Goal: Information Seeking & Learning: Understand process/instructions

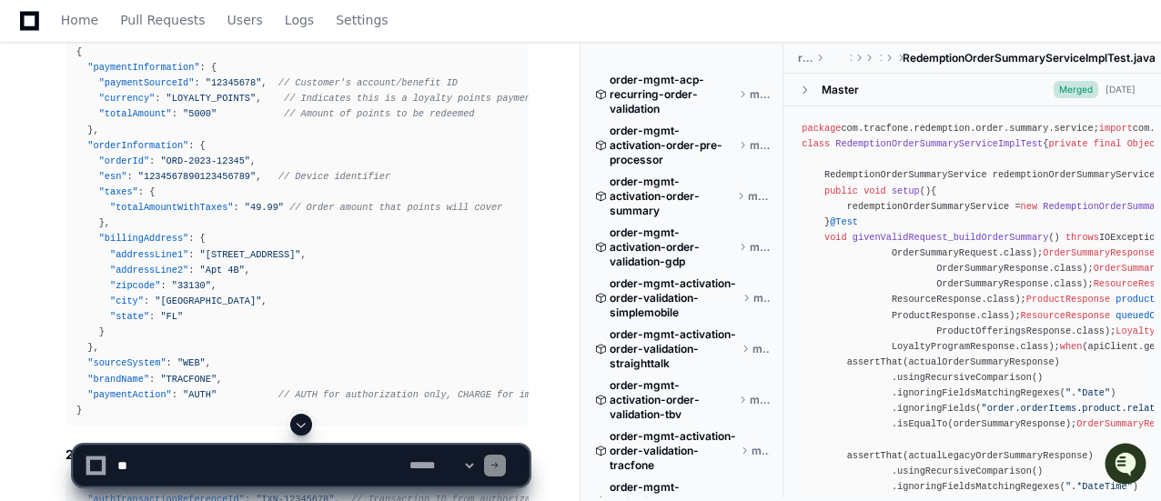
scroll to position [3367, 0]
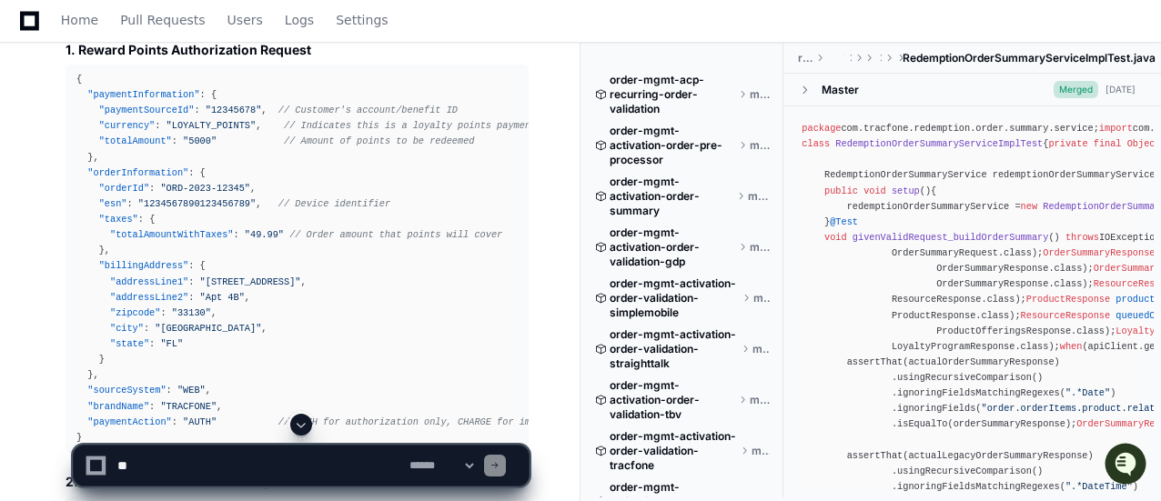
click at [179, 473] on textarea at bounding box center [260, 466] width 292 height 40
drag, startPoint x: 179, startPoint y: 473, endPoint x: 167, endPoint y: 473, distance: 12.7
click at [167, 473] on textarea at bounding box center [260, 466] width 292 height 40
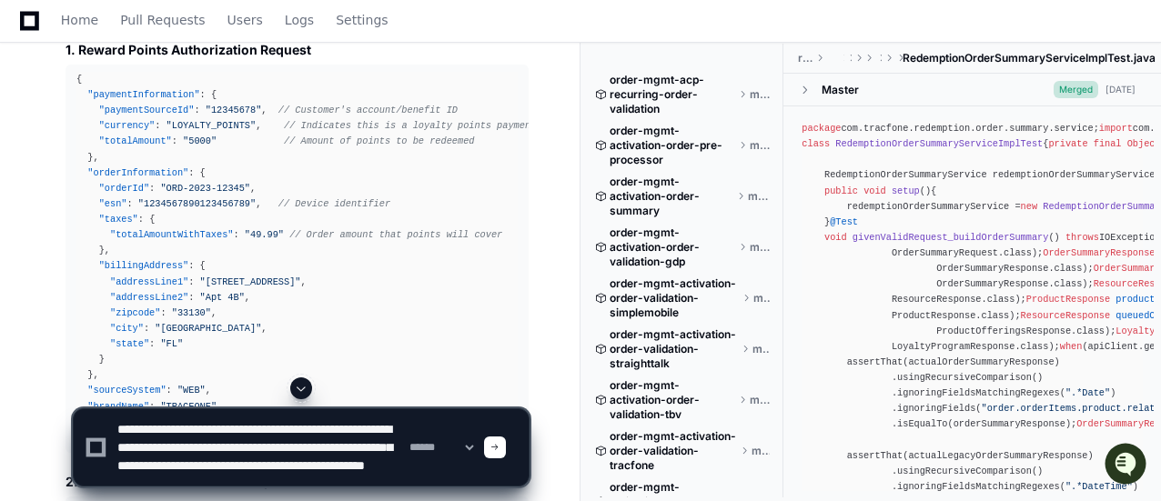
scroll to position [24, 0]
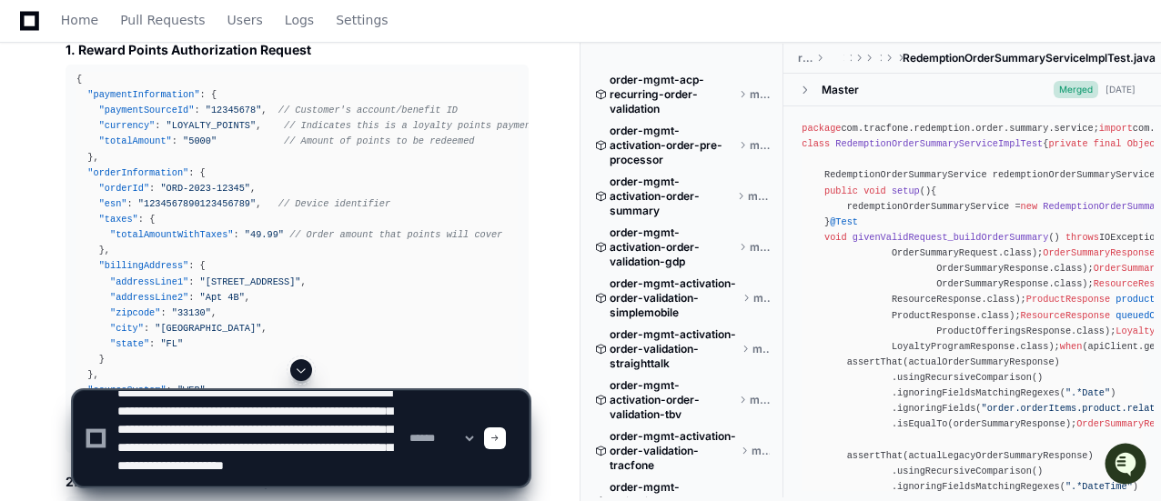
type textarea "**********"
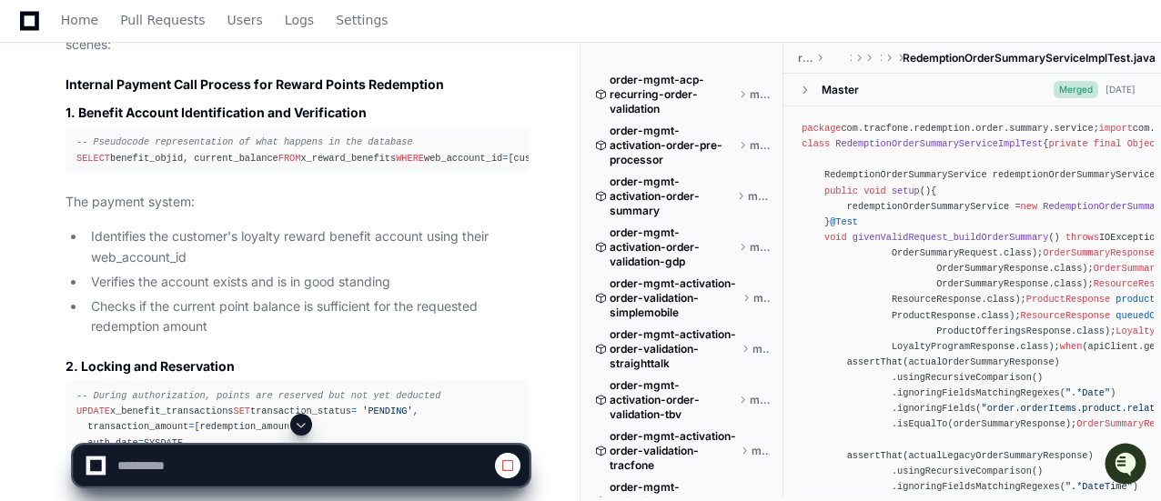
scroll to position [5653, 0]
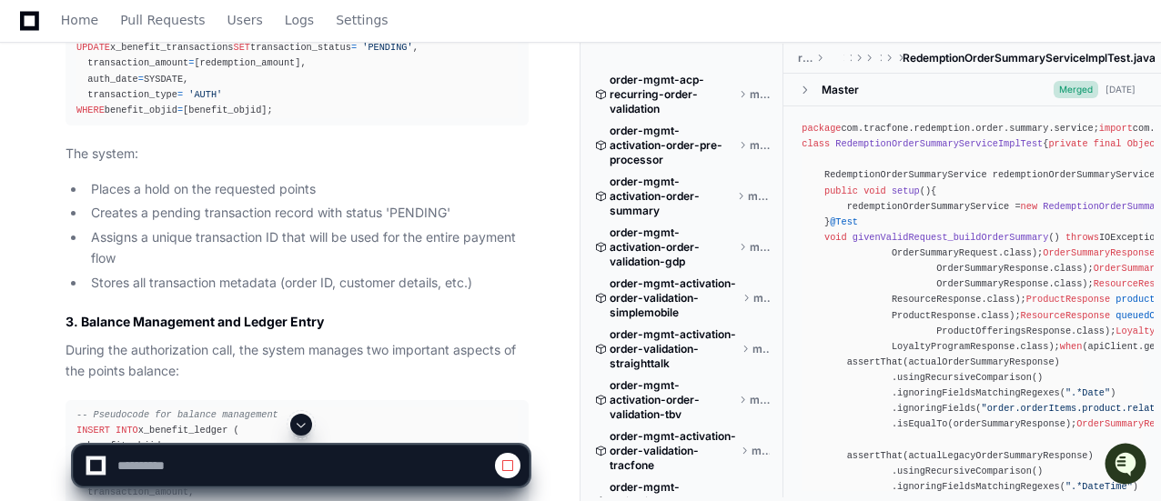
click at [306, 414] on div at bounding box center [301, 425] width 457 height 22
click at [304, 418] on span at bounding box center [301, 425] width 15 height 15
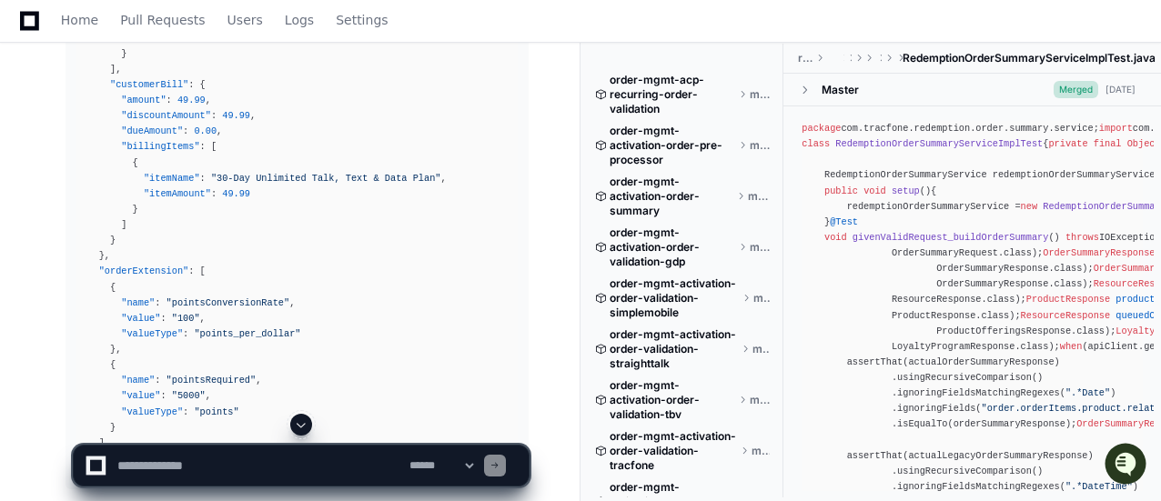
scroll to position [12650, 0]
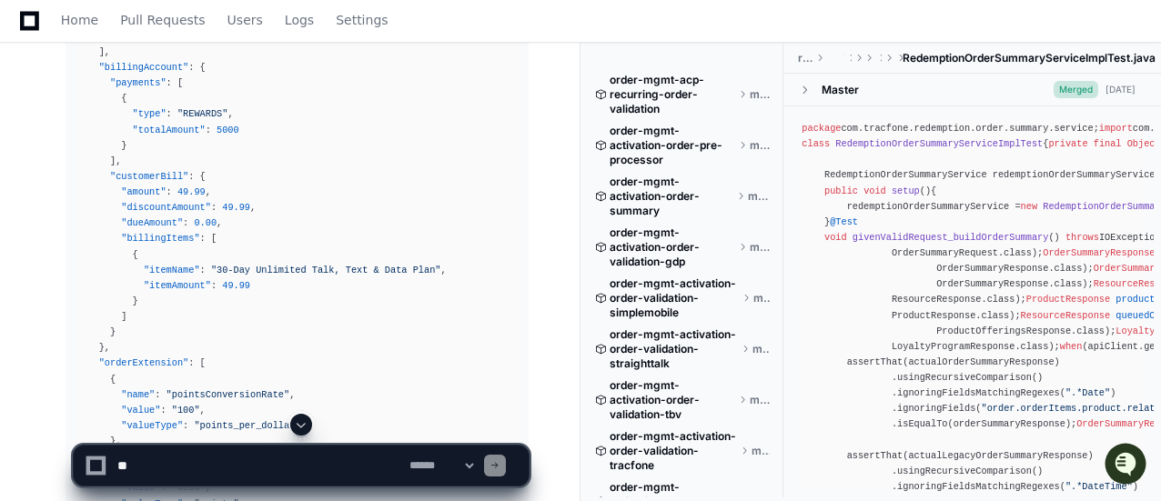
scroll to position [12650, 0]
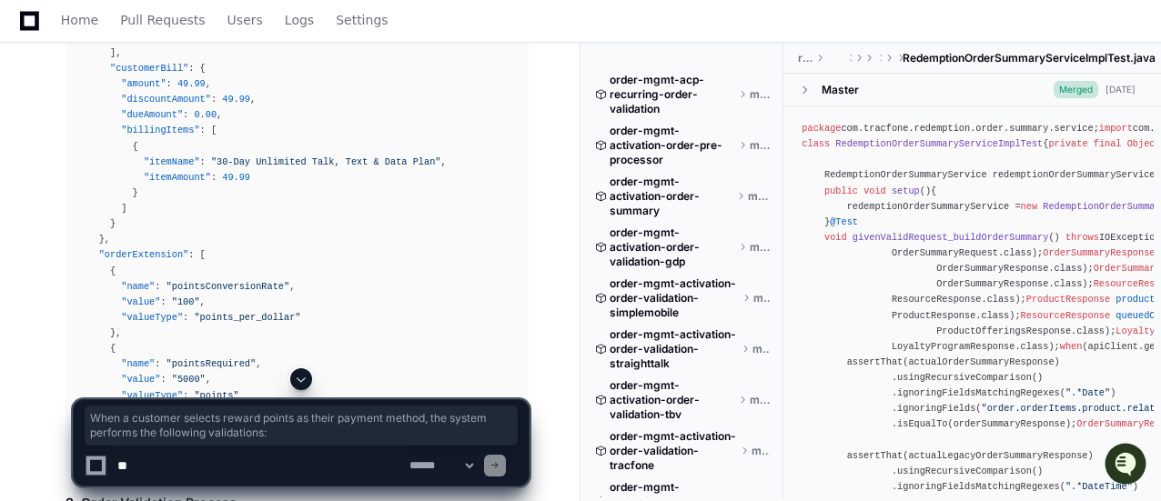
drag, startPoint x: 66, startPoint y: 90, endPoint x: 284, endPoint y: 109, distance: 219.2
copy p "When a customer selects reward points as their payment method, the system perfo…"
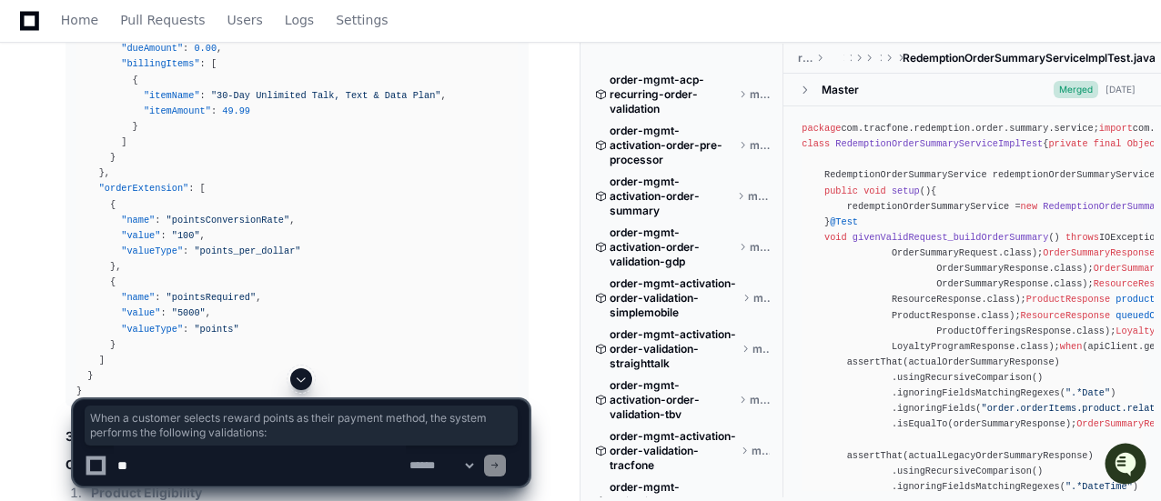
scroll to position [12741, 0]
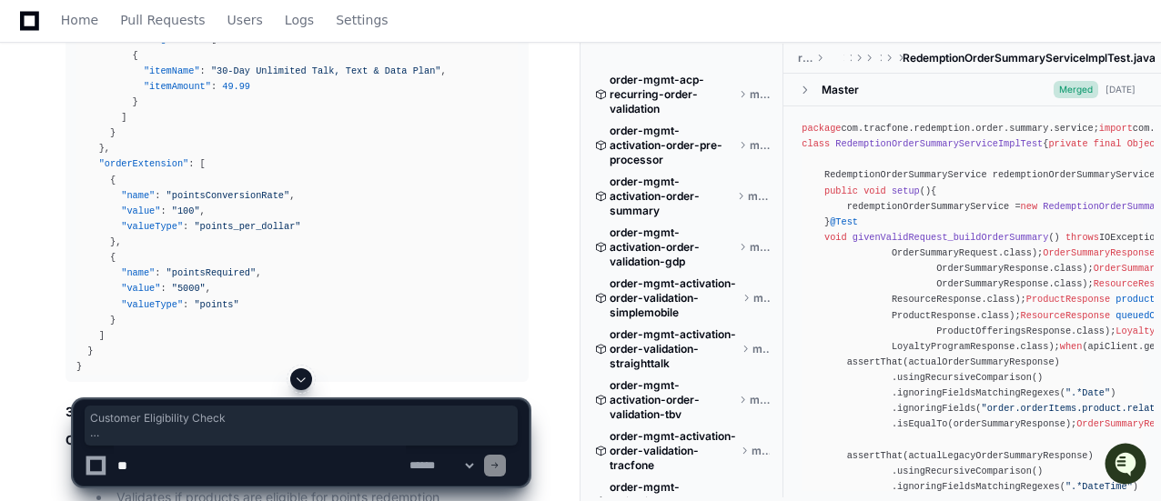
drag, startPoint x: 96, startPoint y: 96, endPoint x: 459, endPoint y: 311, distance: 421.5
copy ol "Customer Eligibility Check Verifies customer has an active loyalty program enro…"
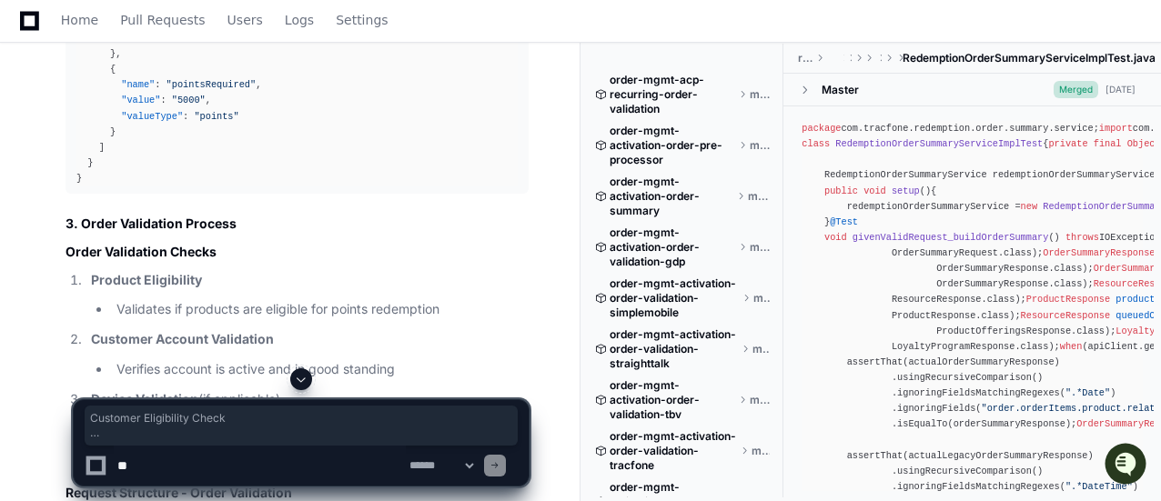
scroll to position [12923, 0]
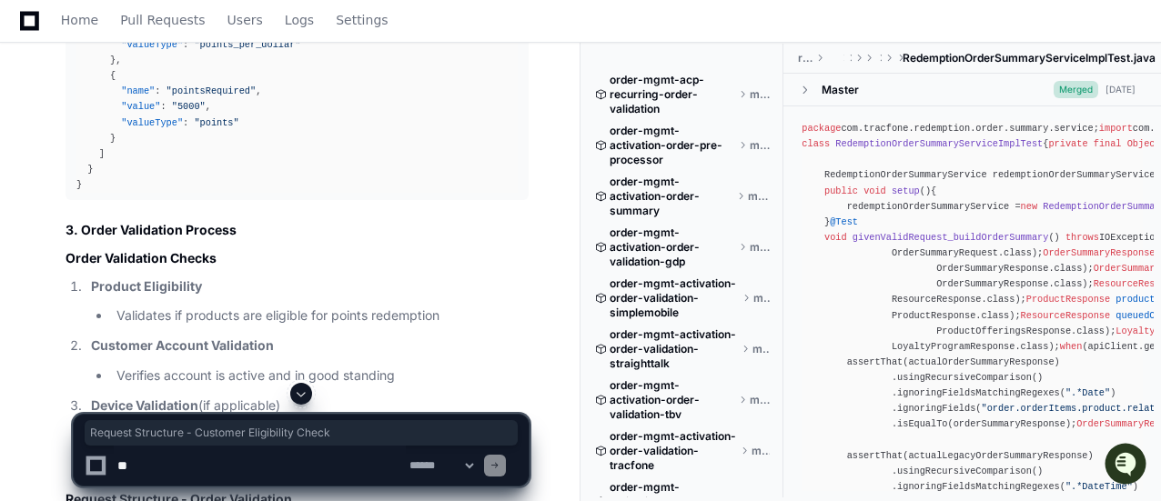
copy article "Request Structure - Customer Eligibility Check"
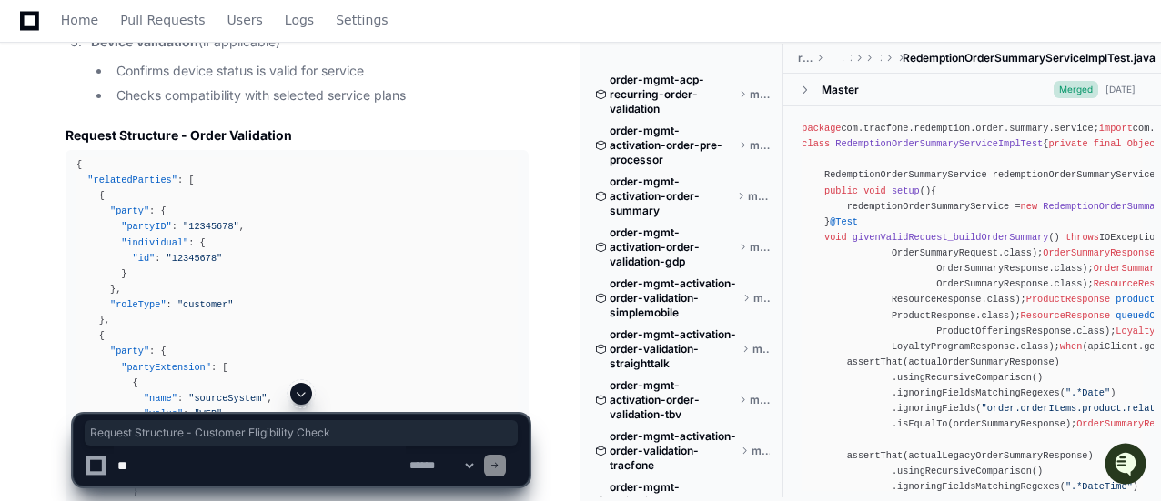
scroll to position [13196, 0]
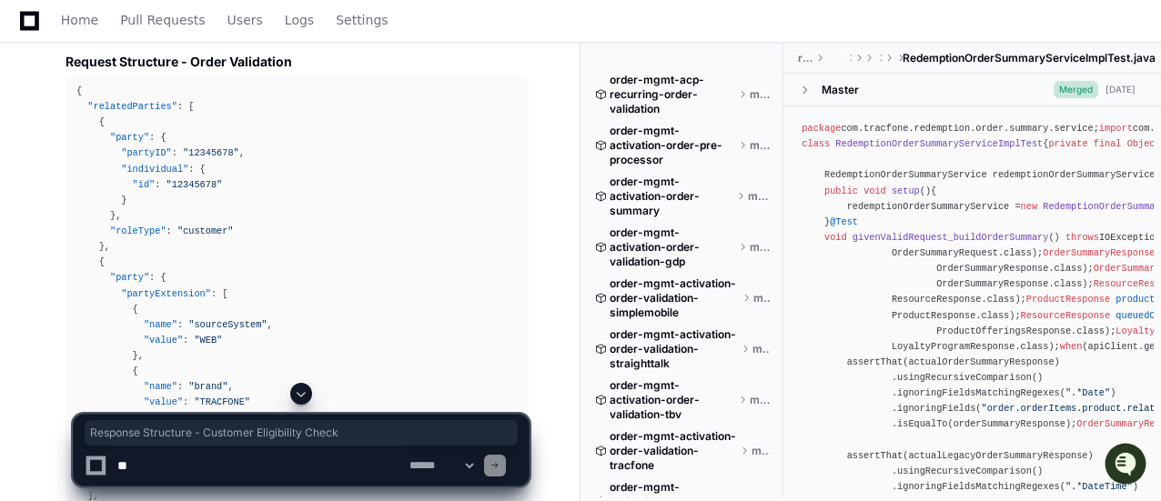
scroll to position [13378, 0]
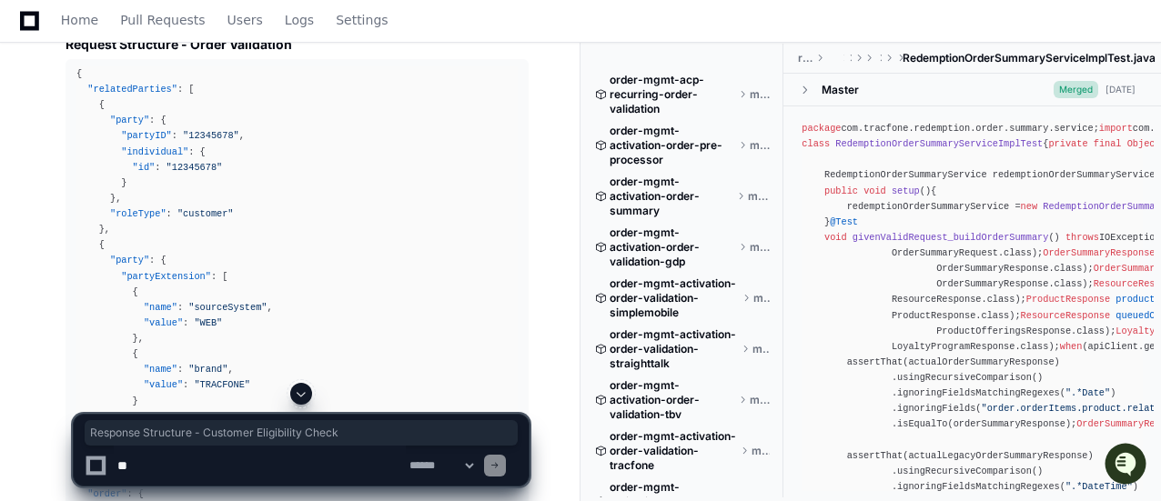
drag, startPoint x: 91, startPoint y: 157, endPoint x: 80, endPoint y: 157, distance: 10.9
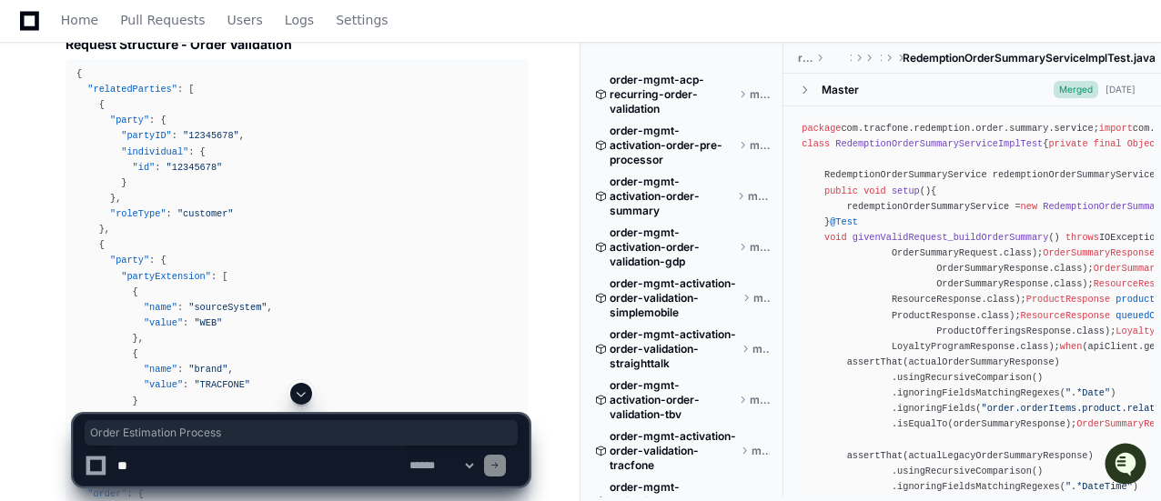
drag, startPoint x: 80, startPoint y: 157, endPoint x: 291, endPoint y: 146, distance: 211.4
copy h2 "Order Estimation Process"
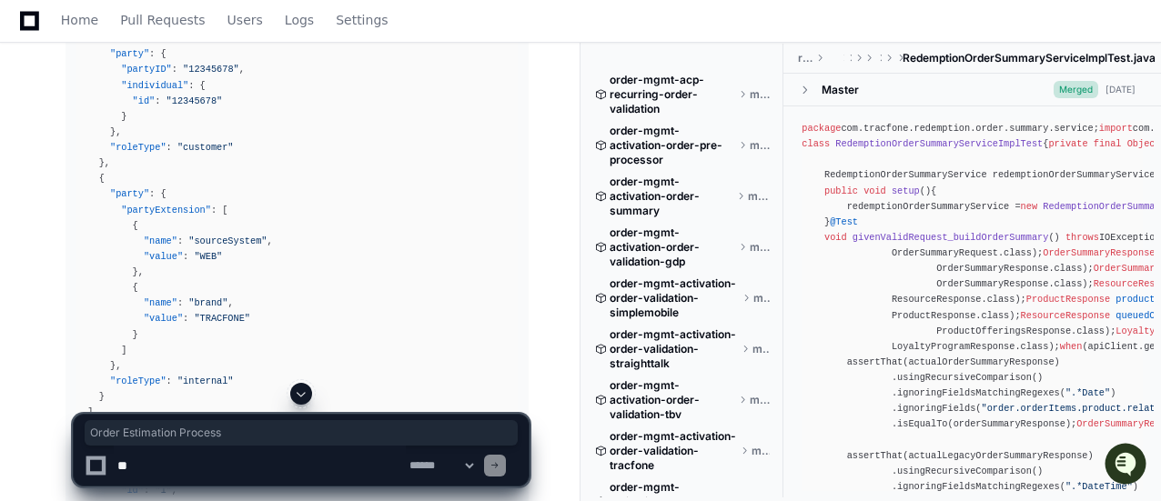
scroll to position [13469, 0]
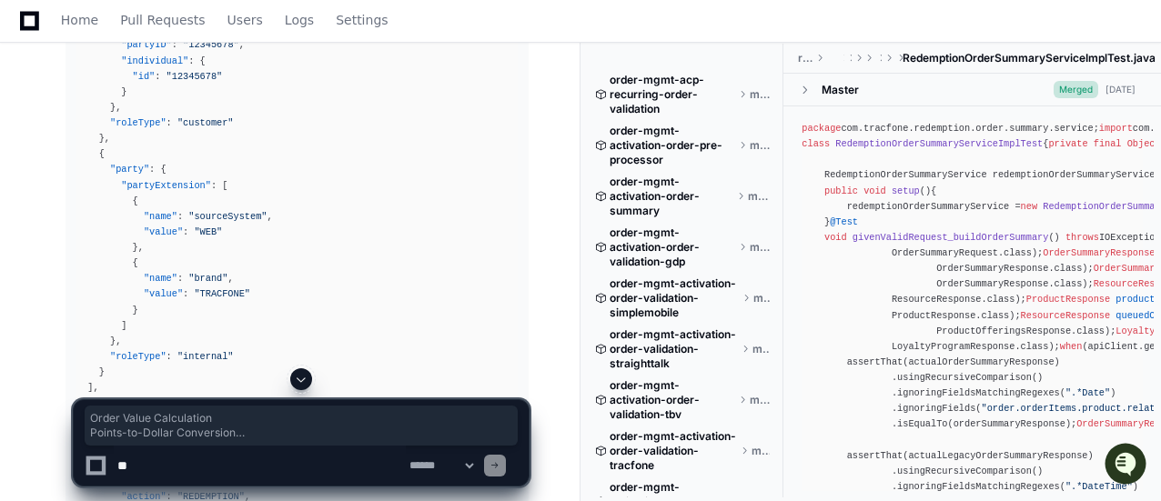
drag, startPoint x: 65, startPoint y: 94, endPoint x: 426, endPoint y: 265, distance: 399.7
copy article "Order Value Calculation Points-to-Dollar Conversion Applies the current convers…"
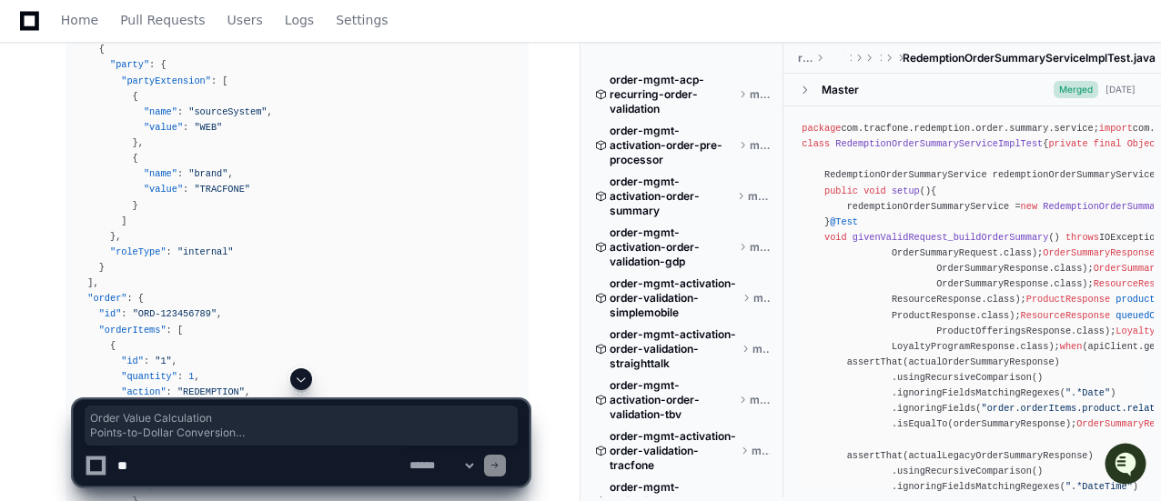
scroll to position [13651, 0]
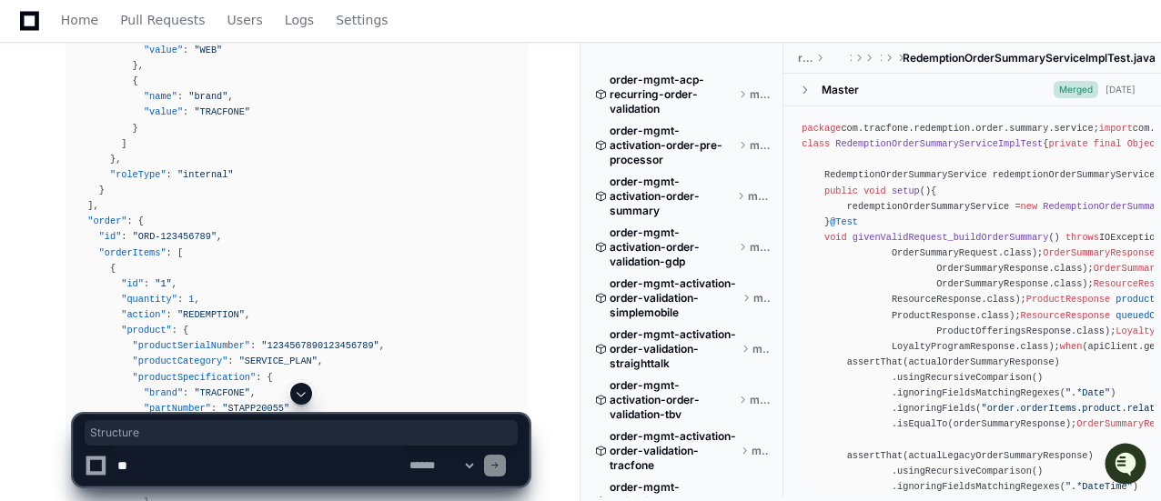
drag, startPoint x: 178, startPoint y: 123, endPoint x: 64, endPoint y: 129, distance: 114.8
copy article "- Order Estimation"
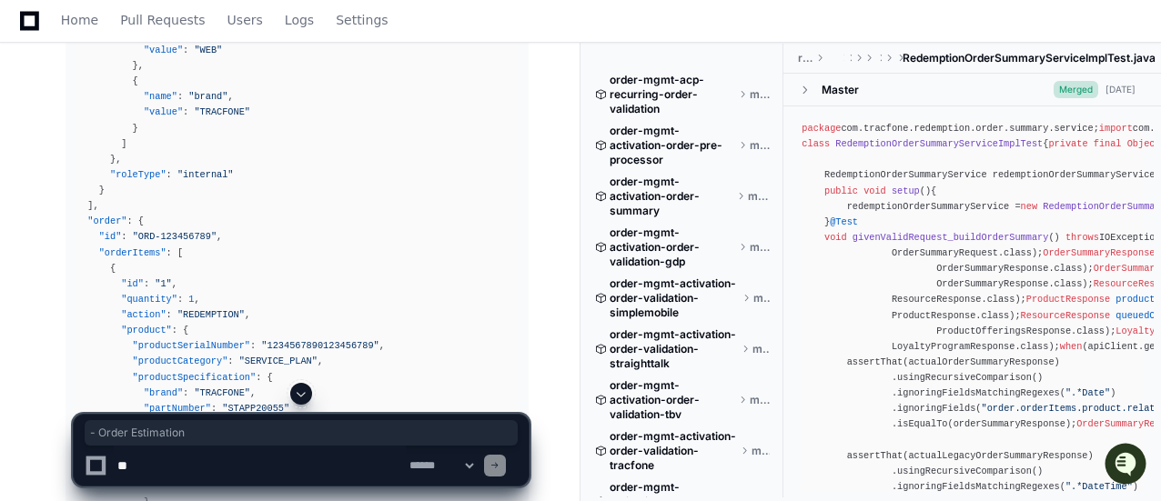
drag, startPoint x: 66, startPoint y: 117, endPoint x: 178, endPoint y: 118, distance: 112.8
copy h3 "Request Structure"
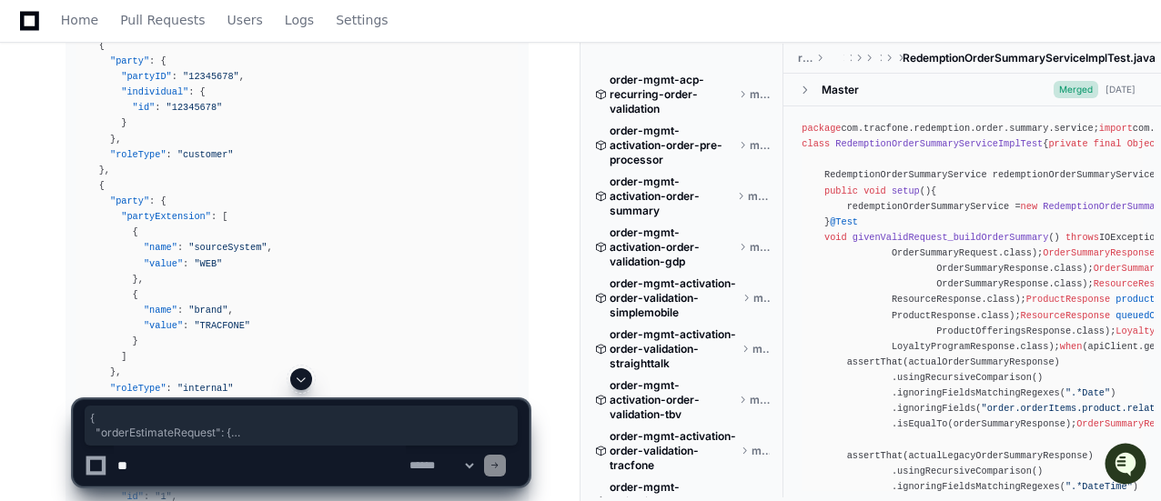
scroll to position [14321, 0]
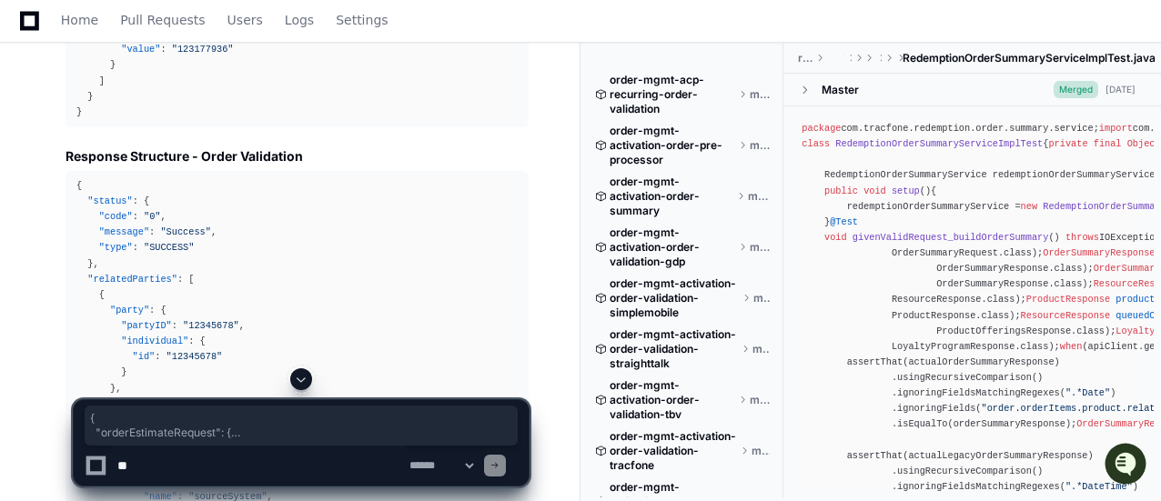
drag, startPoint x: 76, startPoint y: 150, endPoint x: 113, endPoint y: 181, distance: 47.8
copy div "{ "orderEstimateRequest" : { "order" : { "id" : "EST-12345" , "orderItems" : [ …"
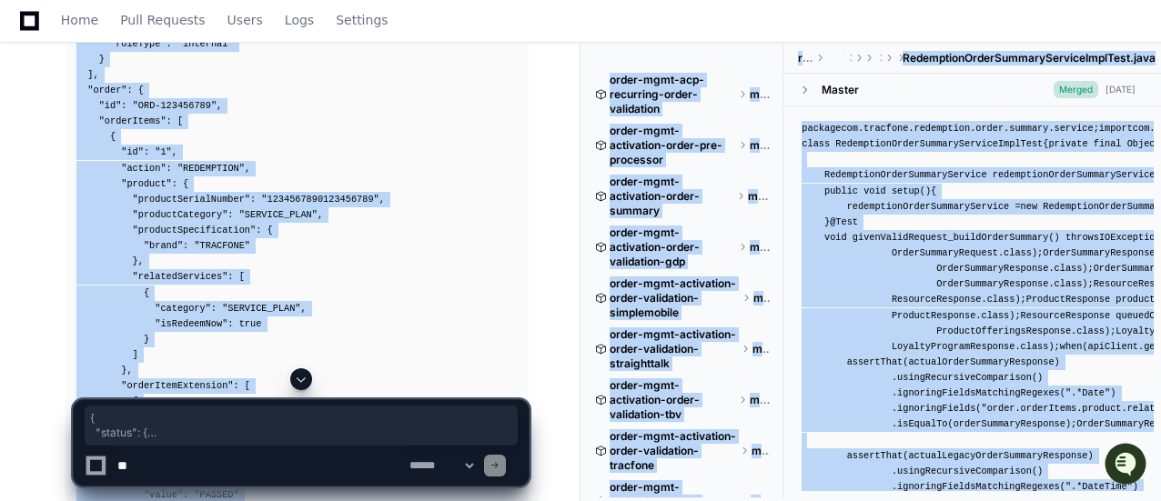
scroll to position [15202, 0]
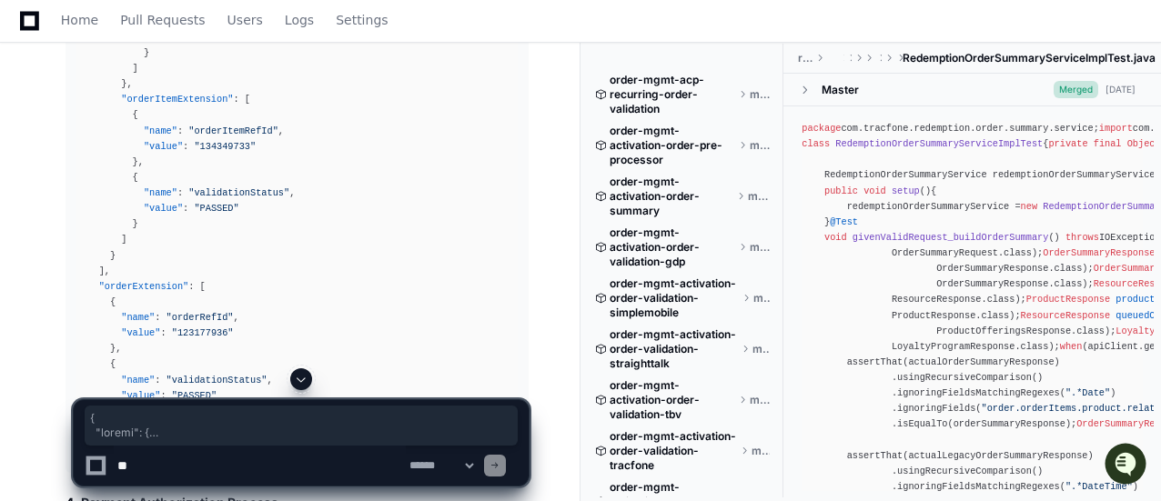
drag, startPoint x: 78, startPoint y: 65, endPoint x: 172, endPoint y: 214, distance: 176.2
copy div "{ "status" : { "code" : "0" , "message" : "Success" , "type" : "SUCCESS" } , "o…"
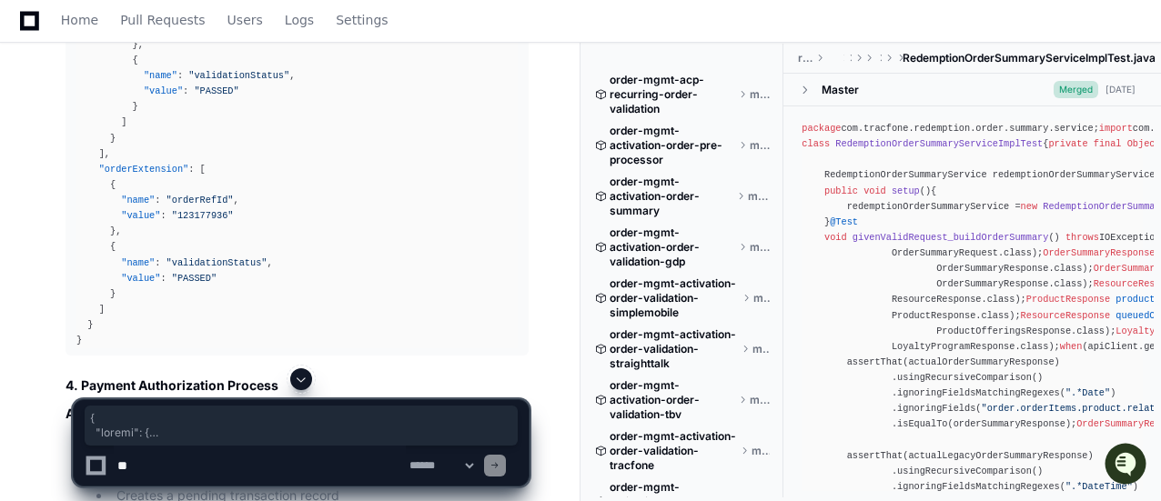
scroll to position [15293, 0]
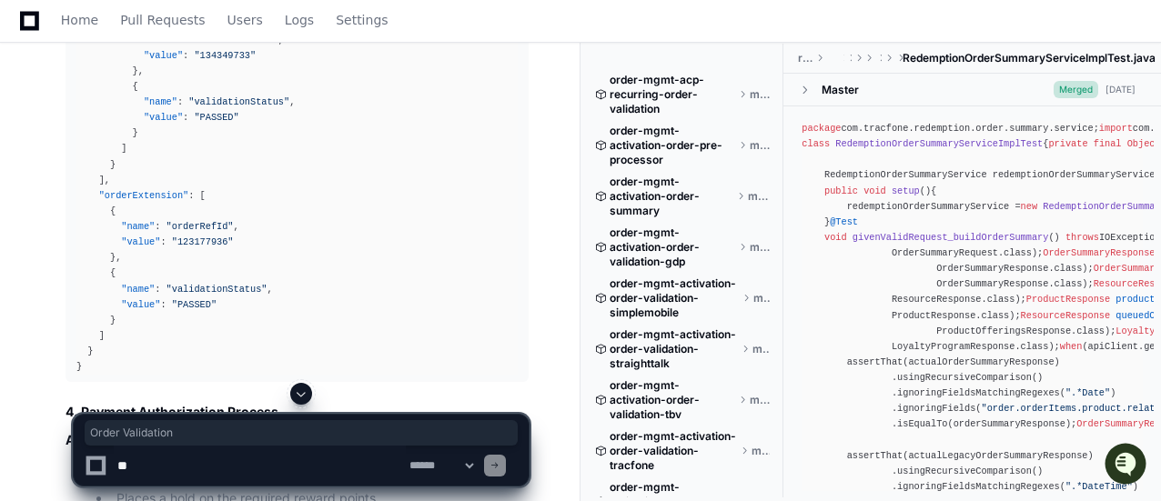
drag, startPoint x: 79, startPoint y: 183, endPoint x: 180, endPoint y: 189, distance: 101.2
drag, startPoint x: 64, startPoint y: 210, endPoint x: 242, endPoint y: 207, distance: 178.4
click at [242, 207] on div "Thinking The user wants a comprehensive explanation of the entire reward points…" at bounding box center [279, 328] width 500 height 10657
copy h3 "Order Validation Checks"
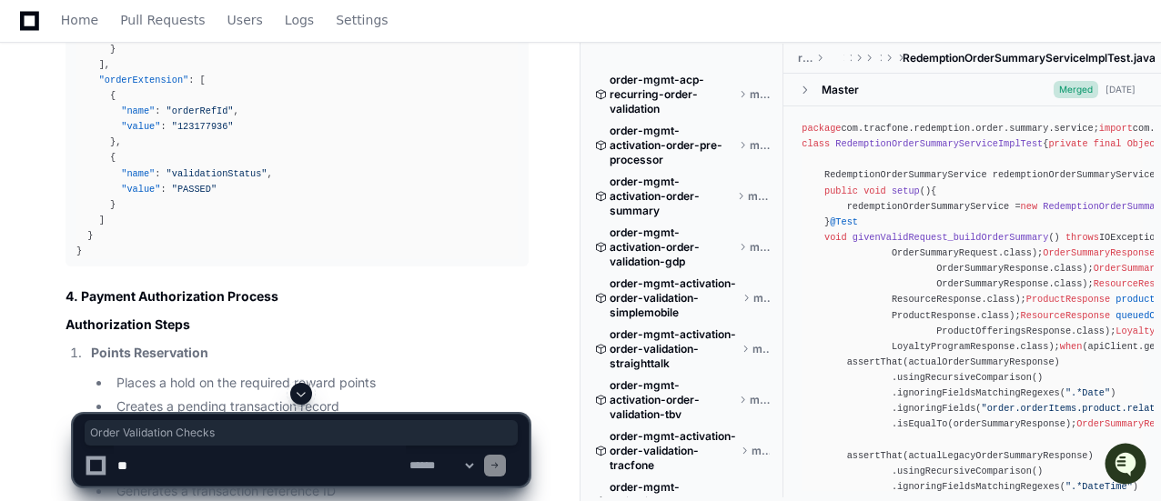
scroll to position [15384, 0]
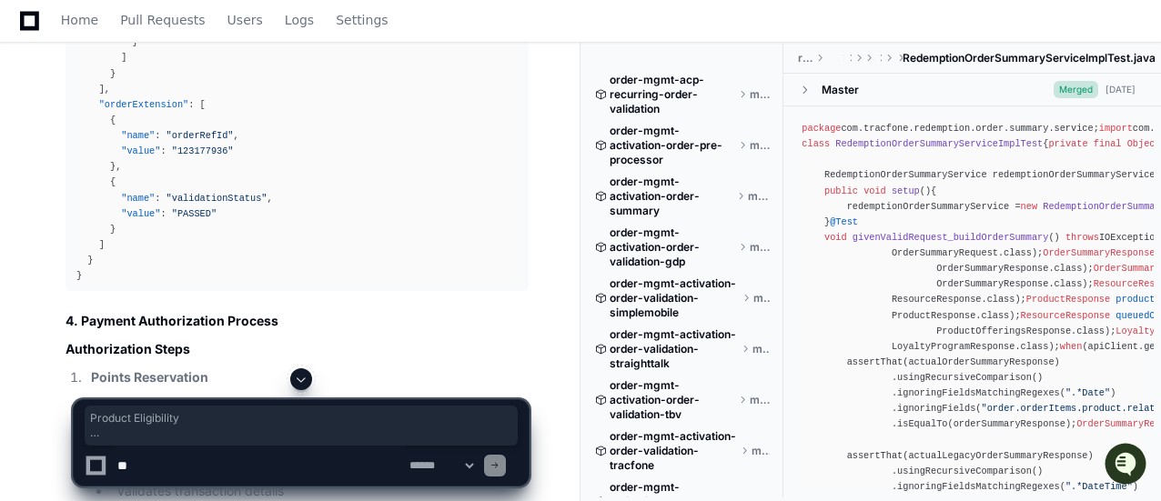
drag, startPoint x: 89, startPoint y: 147, endPoint x: 419, endPoint y: 317, distance: 370.4
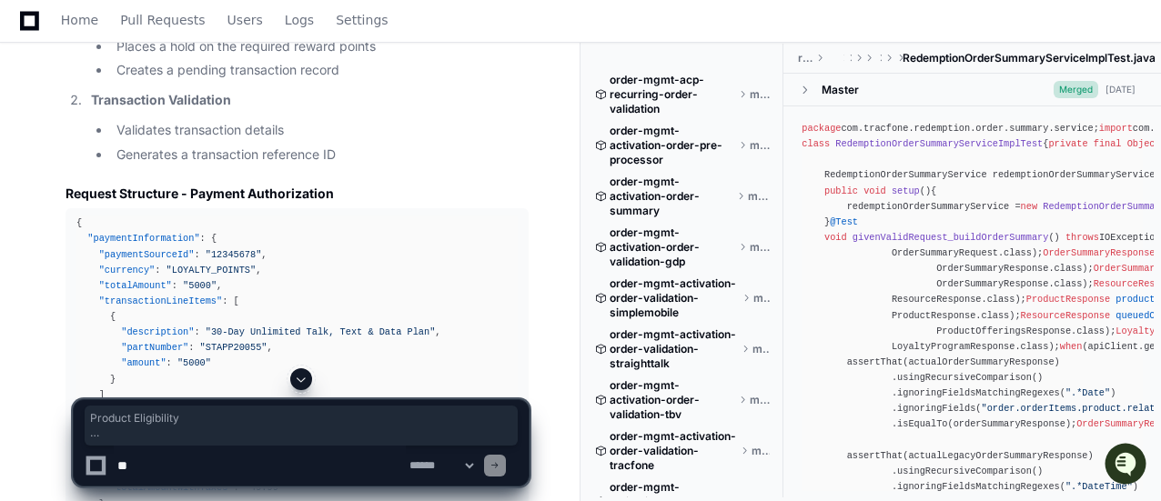
scroll to position [15566, 0]
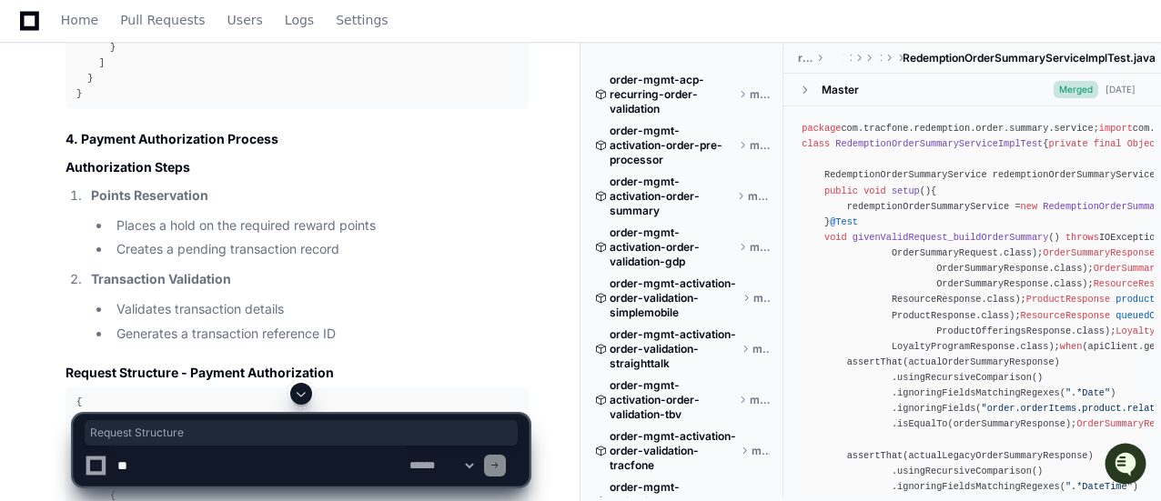
drag, startPoint x: 175, startPoint y: 183, endPoint x: 29, endPoint y: 176, distance: 145.8
click at [29, 176] on div "Thinking The user wants a comprehensive explanation of the entire reward points…" at bounding box center [279, 55] width 500 height 10657
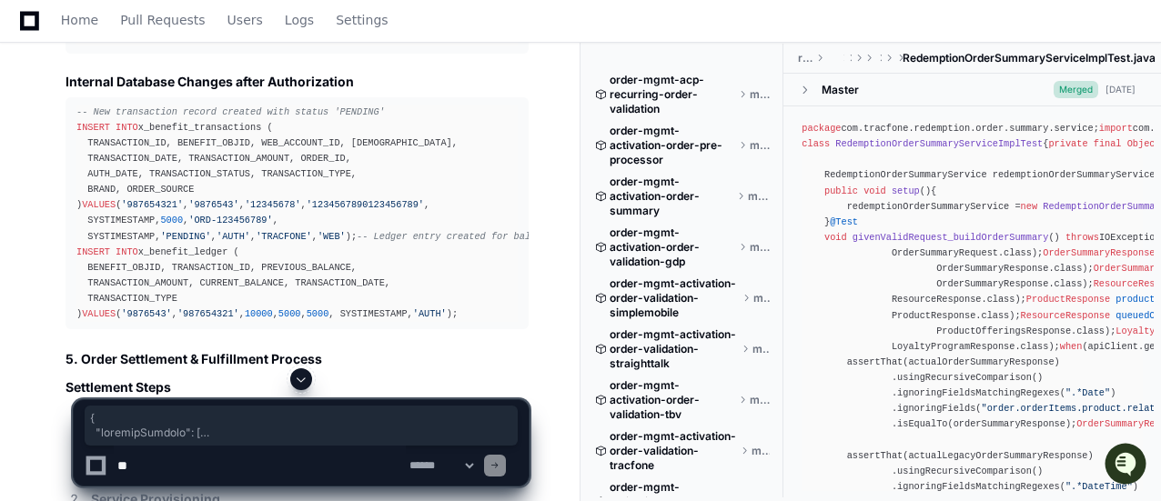
scroll to position [16694, 0]
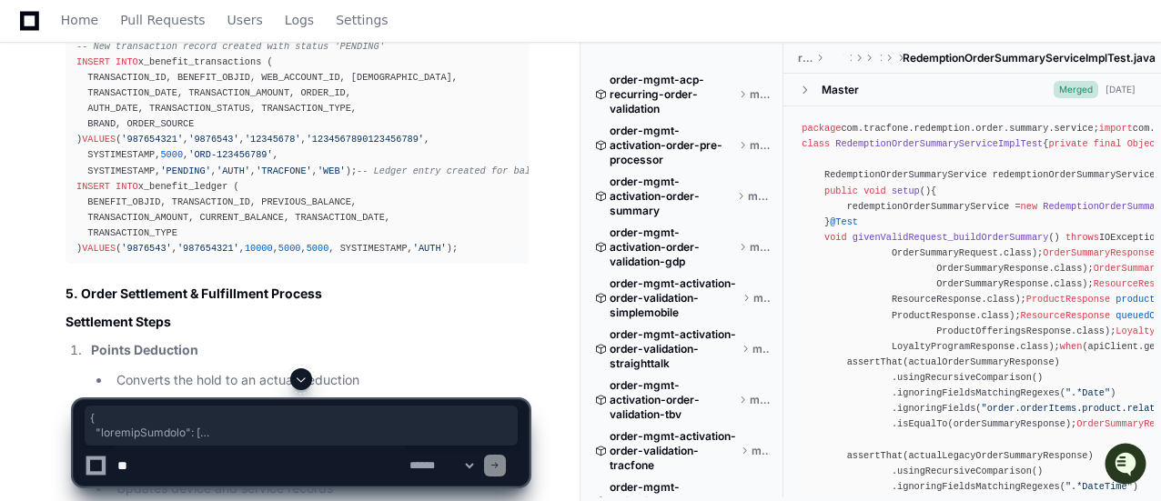
drag, startPoint x: 78, startPoint y: 210, endPoint x: 86, endPoint y: 68, distance: 142.1
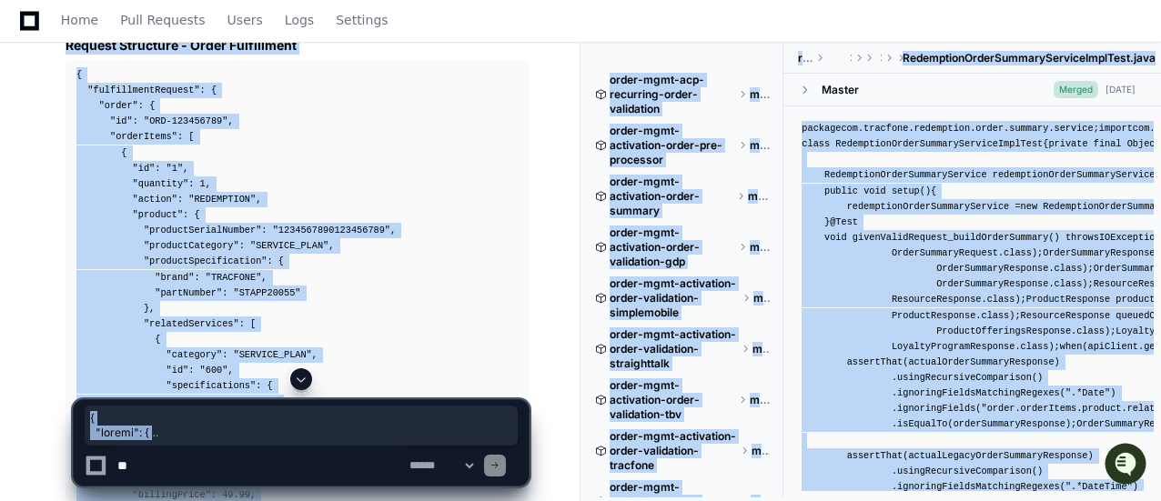
scroll to position [17799, 0]
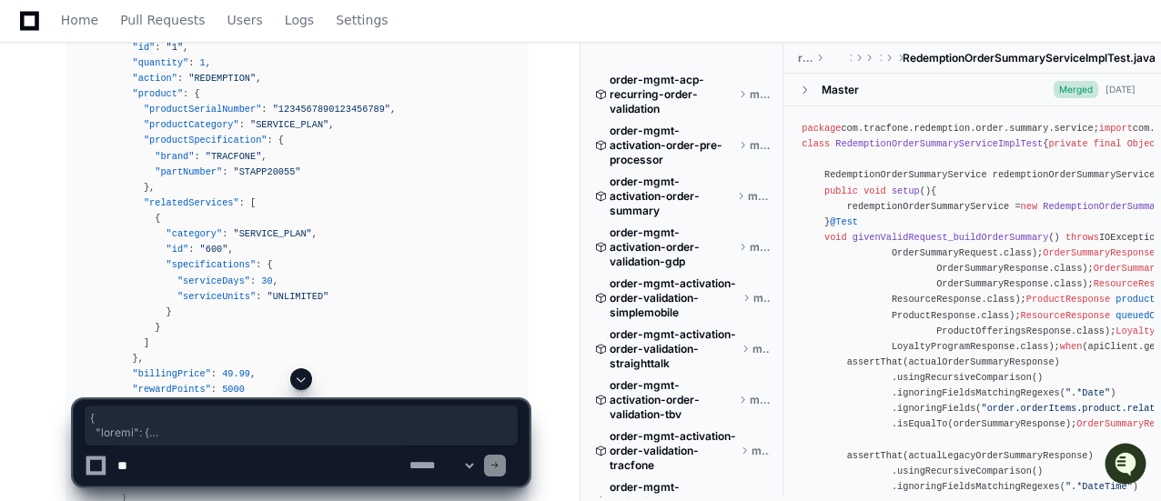
drag, startPoint x: 76, startPoint y: 139, endPoint x: 118, endPoint y: 194, distance: 68.8
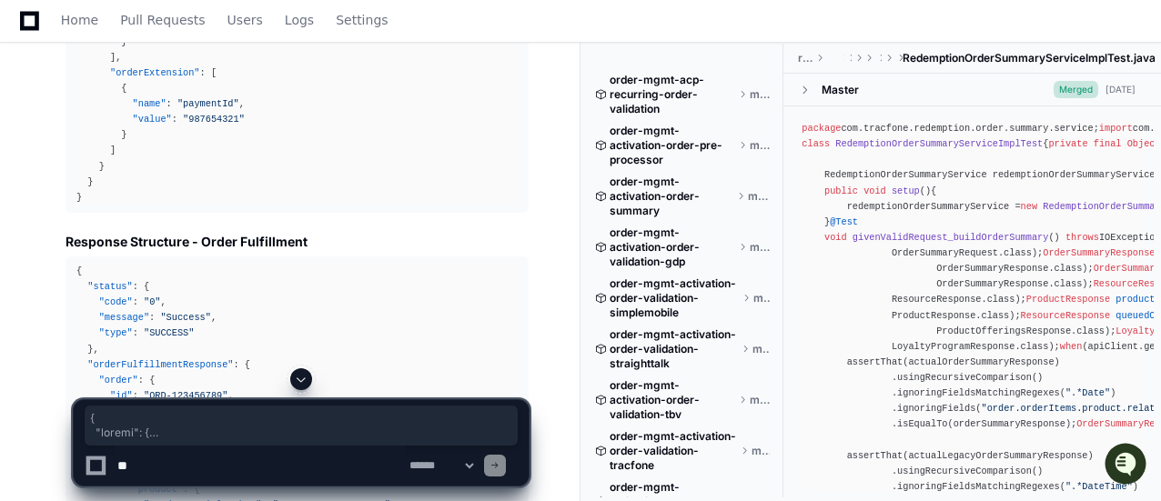
scroll to position [17799, 0]
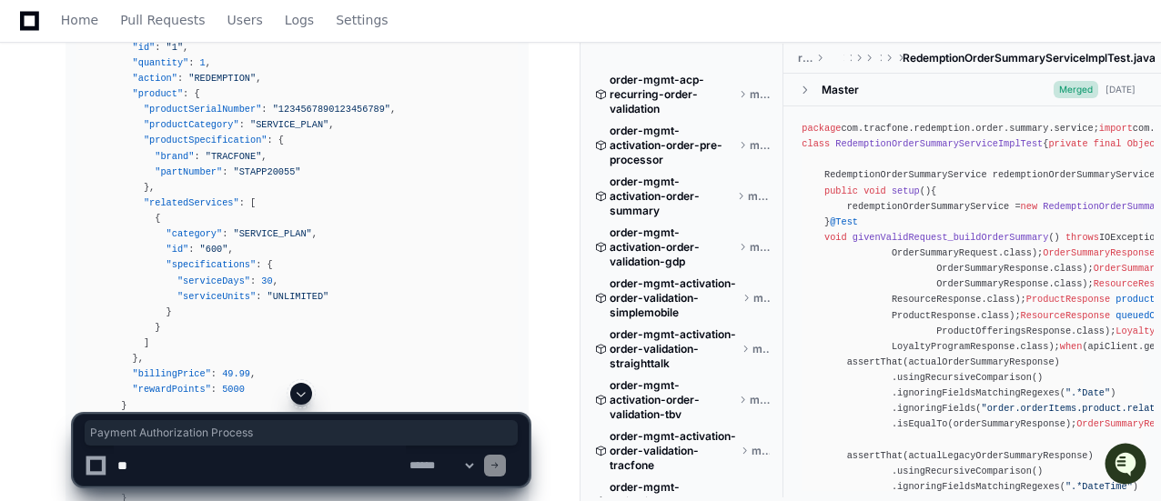
drag, startPoint x: 81, startPoint y: 232, endPoint x: 322, endPoint y: 238, distance: 241.2
copy h2 "Payment Authorization Process"
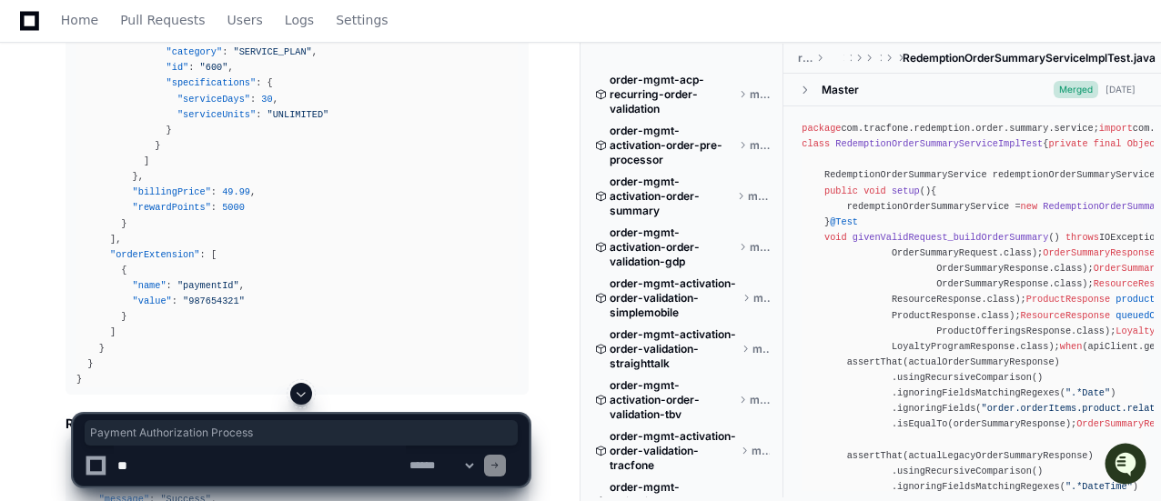
scroll to position [17981, 0]
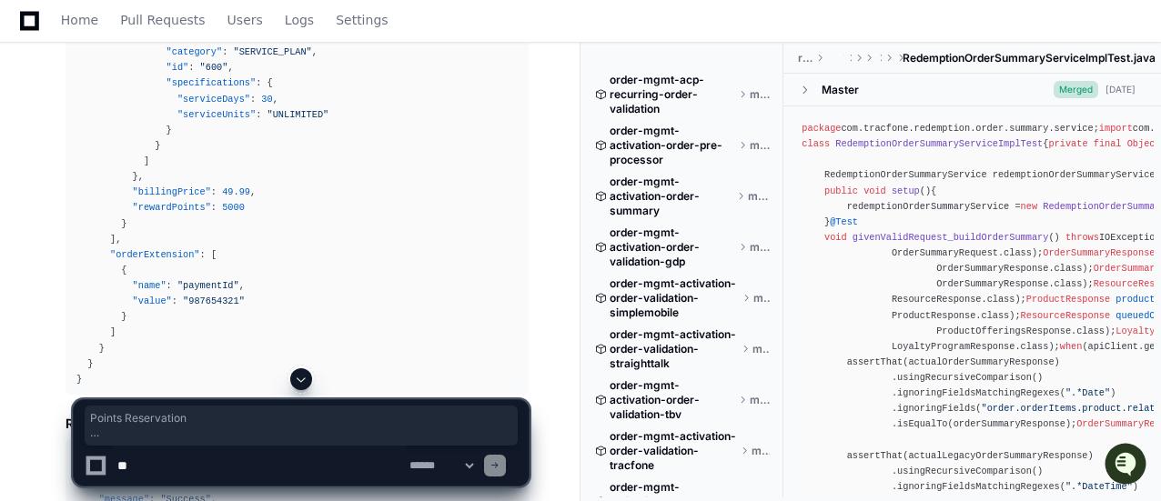
drag, startPoint x: 70, startPoint y: 103, endPoint x: 339, endPoint y: 238, distance: 300.7
copy ol "Points Reservation Places a hold on the required reward points Creates a pendin…"
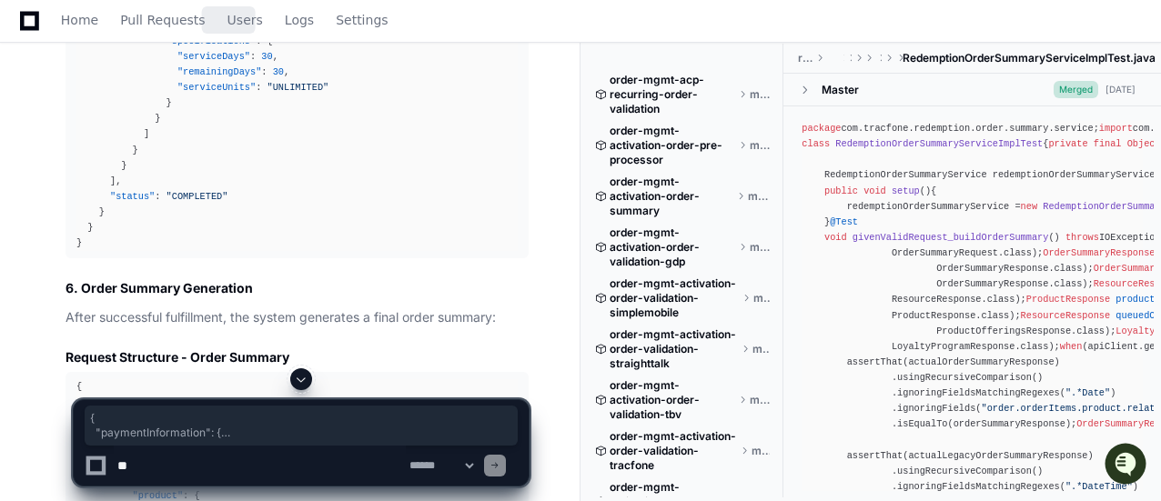
scroll to position [18708, 0]
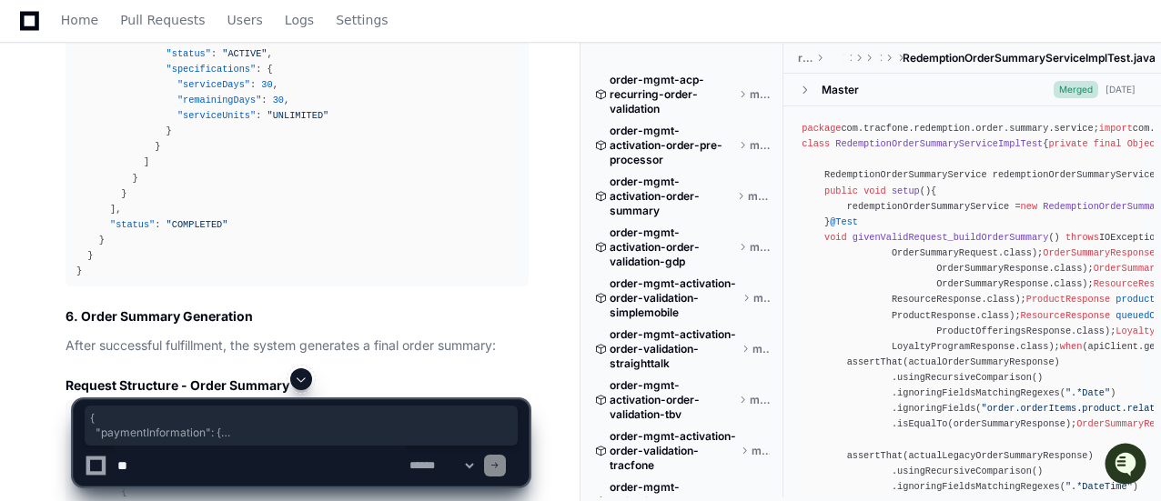
drag, startPoint x: 77, startPoint y: 130, endPoint x: 162, endPoint y: 147, distance: 86.4
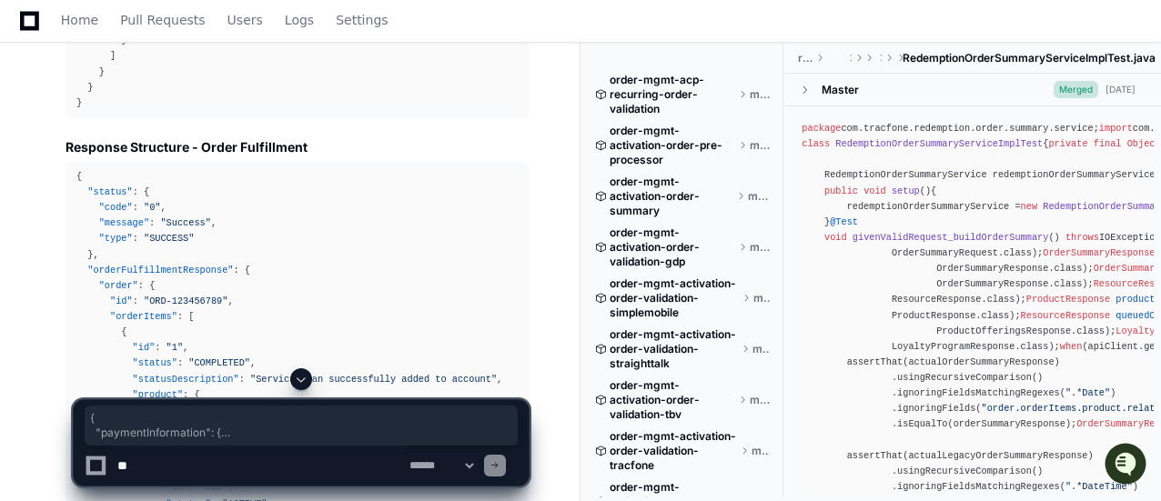
scroll to position [18253, 0]
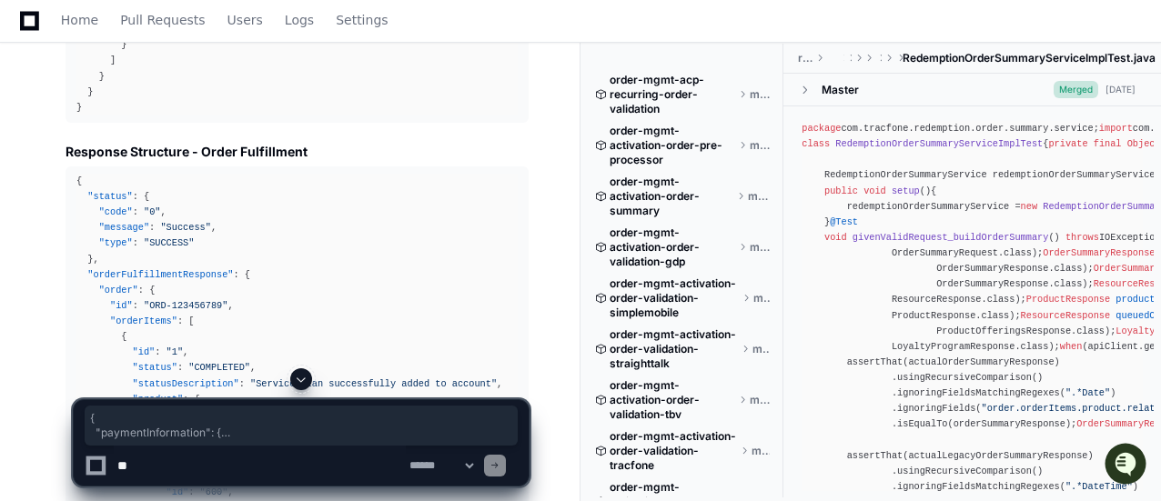
copy div "{ "paymentInformation" : { "paymentSourceId" : "12345678" , "currency" : "LOYAL…"
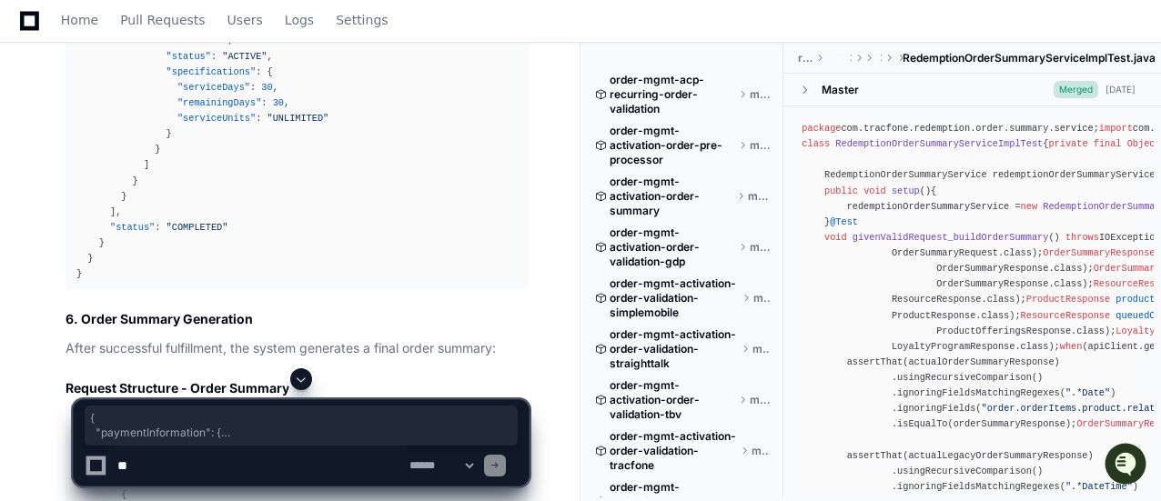
scroll to position [18708, 0]
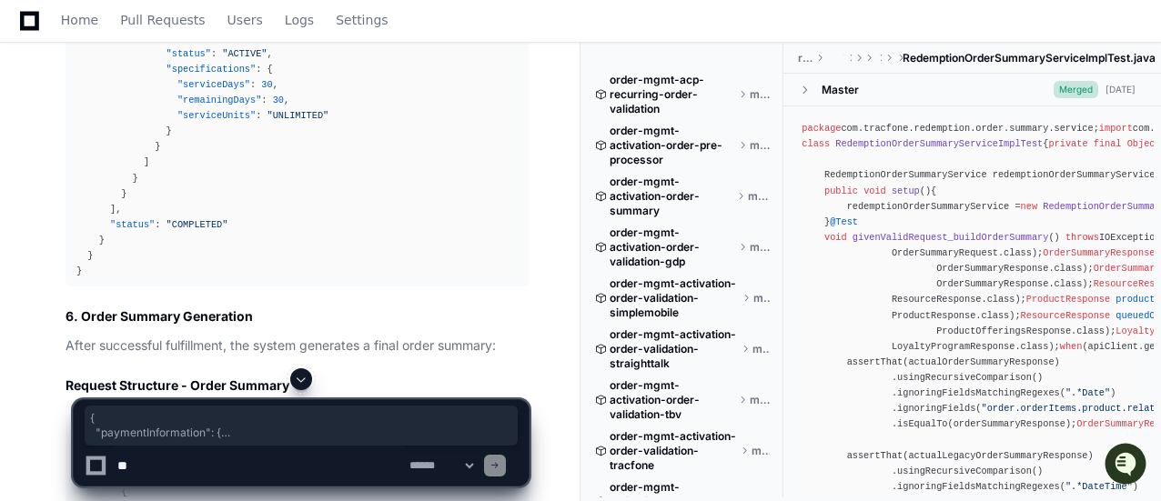
drag, startPoint x: 73, startPoint y: 206, endPoint x: 119, endPoint y: 284, distance: 91.0
copy div "{ "transactionId" : "987654321" , "errorCode" : "0" , "errorMsg" : "Success" , …"
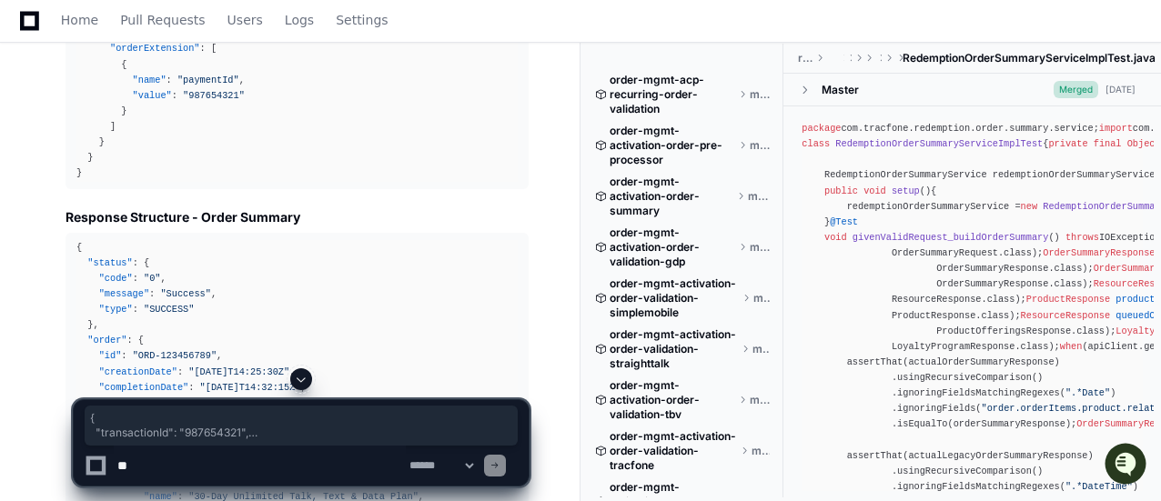
scroll to position [19345, 0]
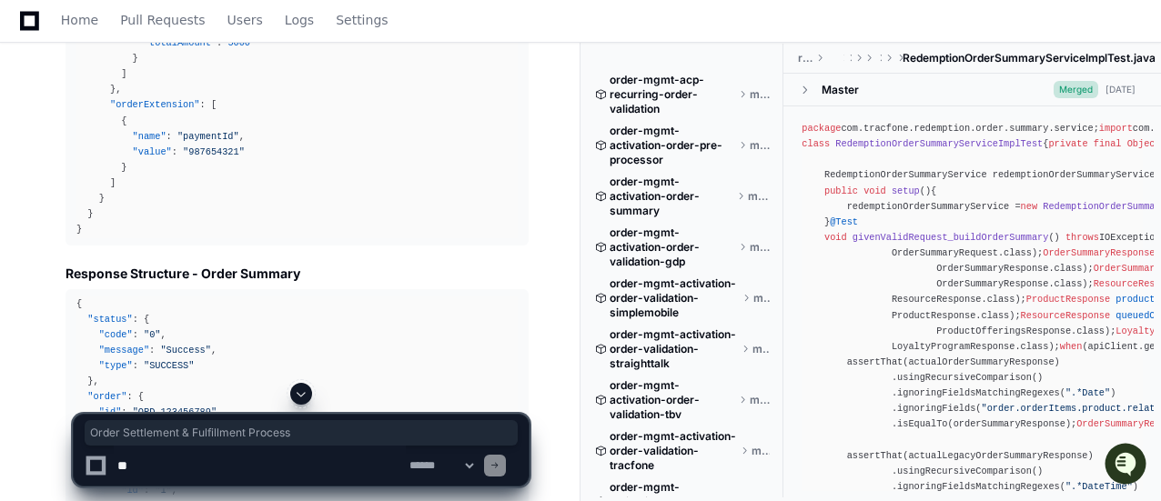
drag, startPoint x: 80, startPoint y: 107, endPoint x: 378, endPoint y: 126, distance: 298.2
copy h2 "Order Settlement & Fulfillment Process"
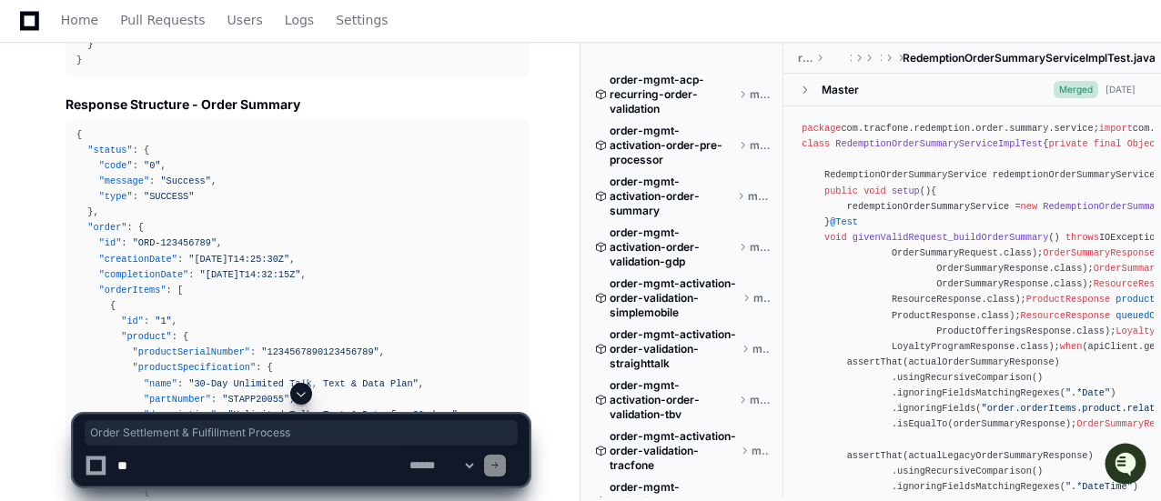
scroll to position [19337, 0]
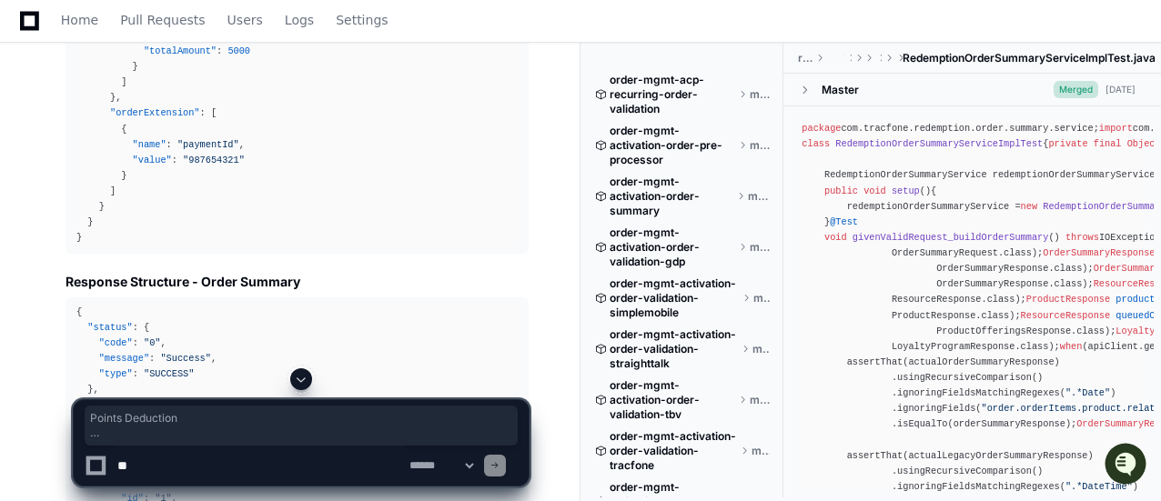
drag, startPoint x: 66, startPoint y: 170, endPoint x: 340, endPoint y: 316, distance: 311.0
copy ol "Points Deduction Converts the hold to an actual deduction Updates customer's po…"
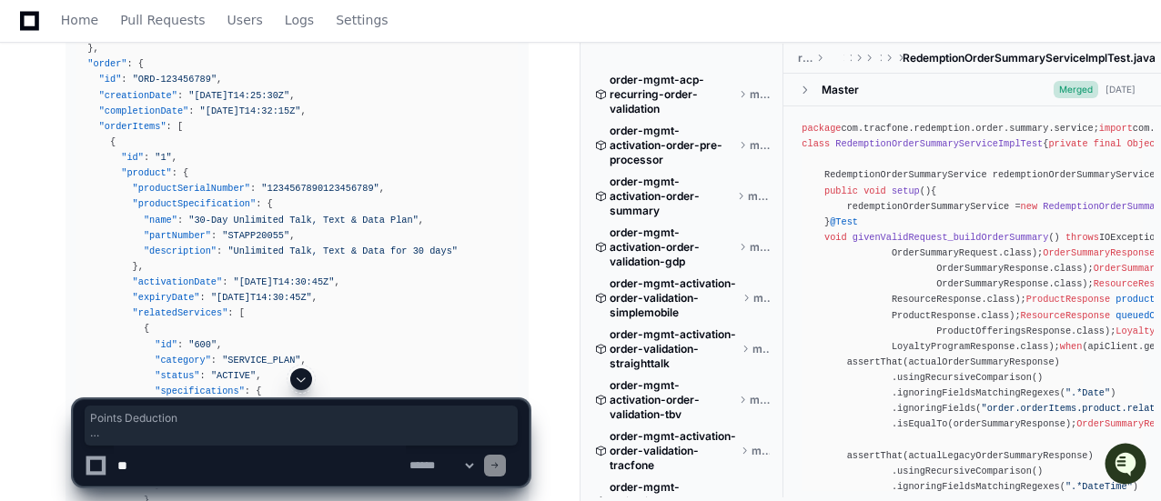
scroll to position [19519, 0]
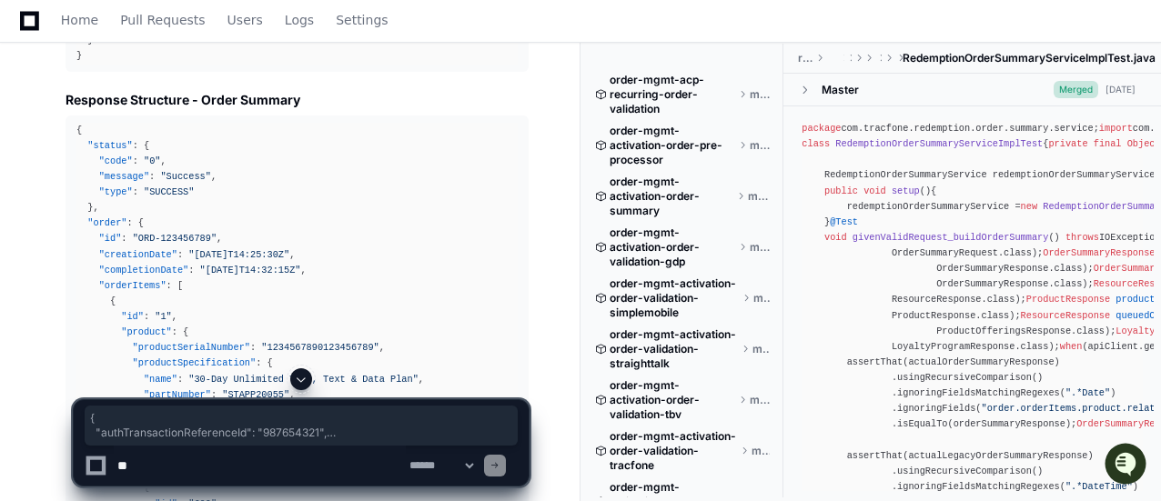
drag, startPoint x: 75, startPoint y: 199, endPoint x: 106, endPoint y: 248, distance: 57.8
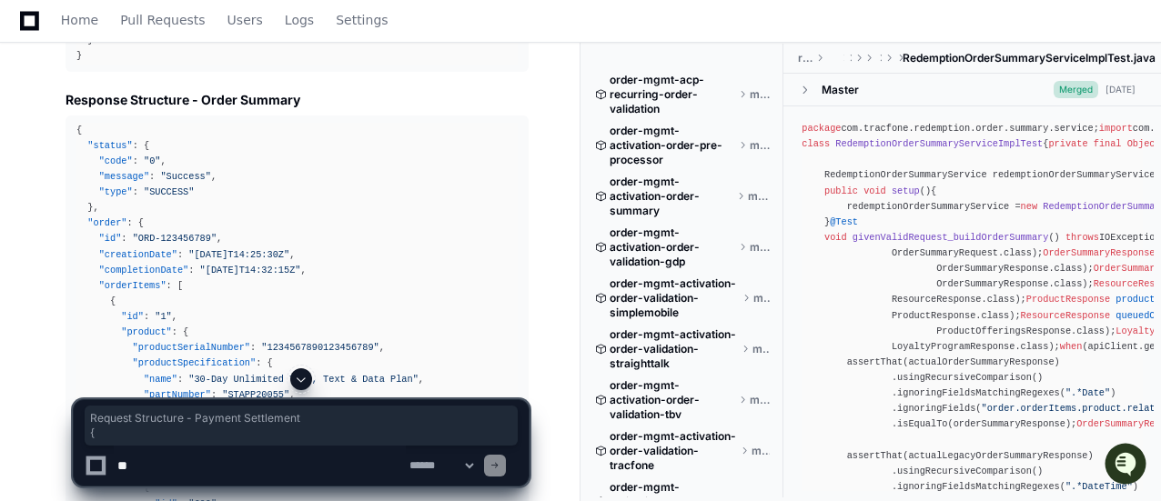
drag, startPoint x: 66, startPoint y: 172, endPoint x: 340, endPoint y: 187, distance: 275.2
copy article "Request Structure - Payment Settlement {"
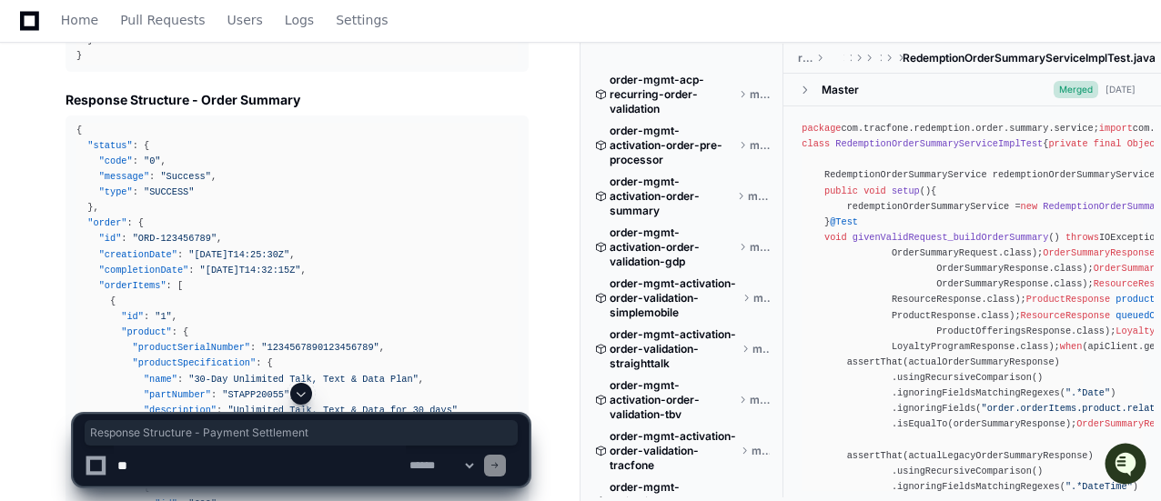
drag, startPoint x: 264, startPoint y: 308, endPoint x: 391, endPoint y: 287, distance: 129.1
copy h3 "Response Structure - Payment Settlement"
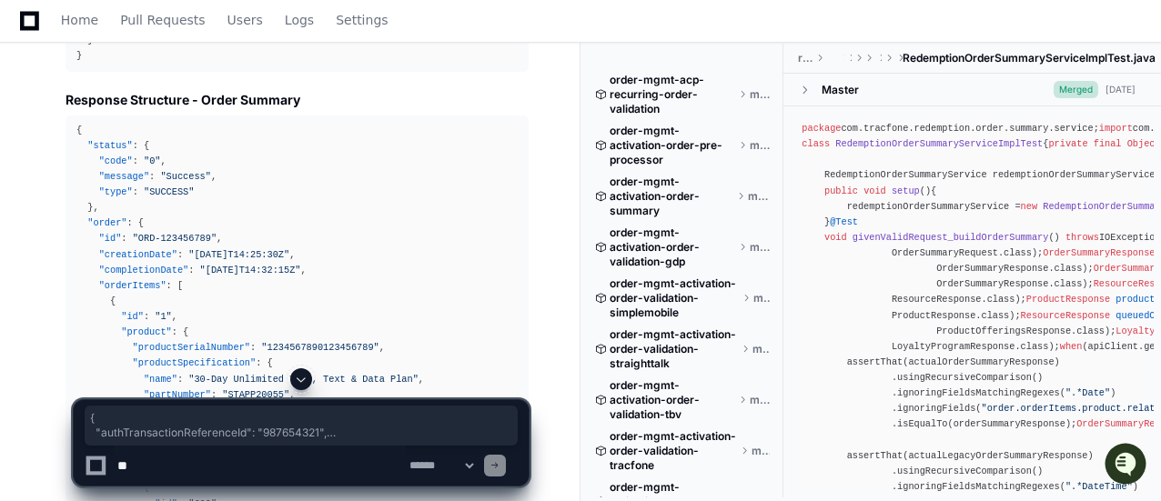
drag, startPoint x: 75, startPoint y: 194, endPoint x: 106, endPoint y: 245, distance: 59.6
copy div "{ "authTransactionReferenceId" : "987654321" , "orderId" : "ORD-123456789" }"
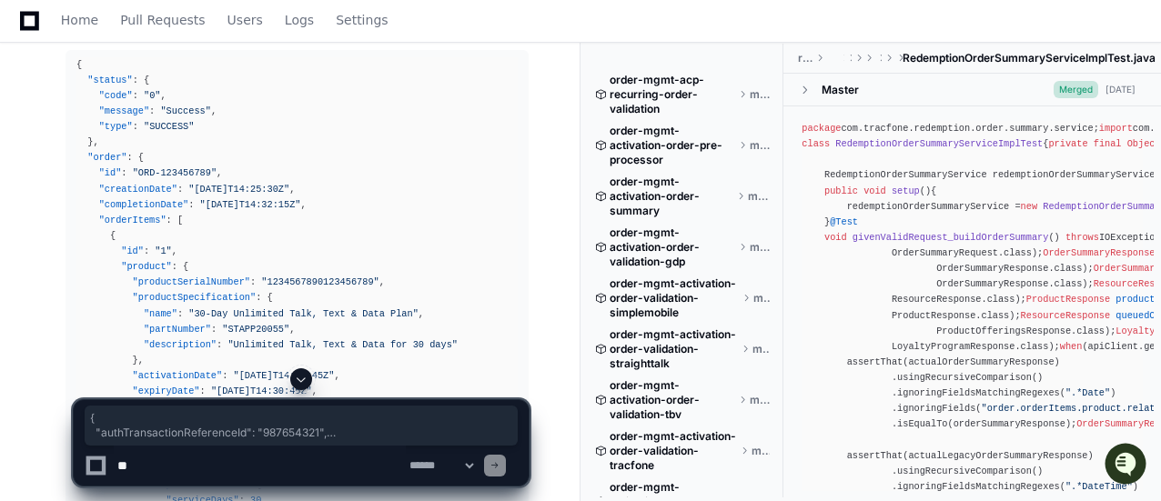
scroll to position [19610, 0]
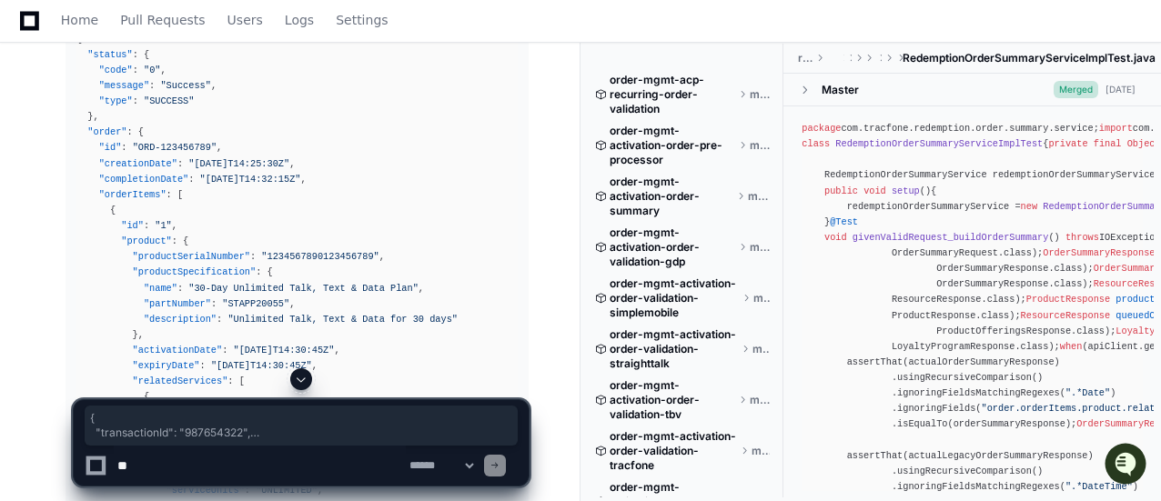
drag, startPoint x: 76, startPoint y: 220, endPoint x: 123, endPoint y: 292, distance: 86.1
copy div "{ "transactionId" : "987654322" , "errorCode" : "0" , "errorMsg" : "Success" }"
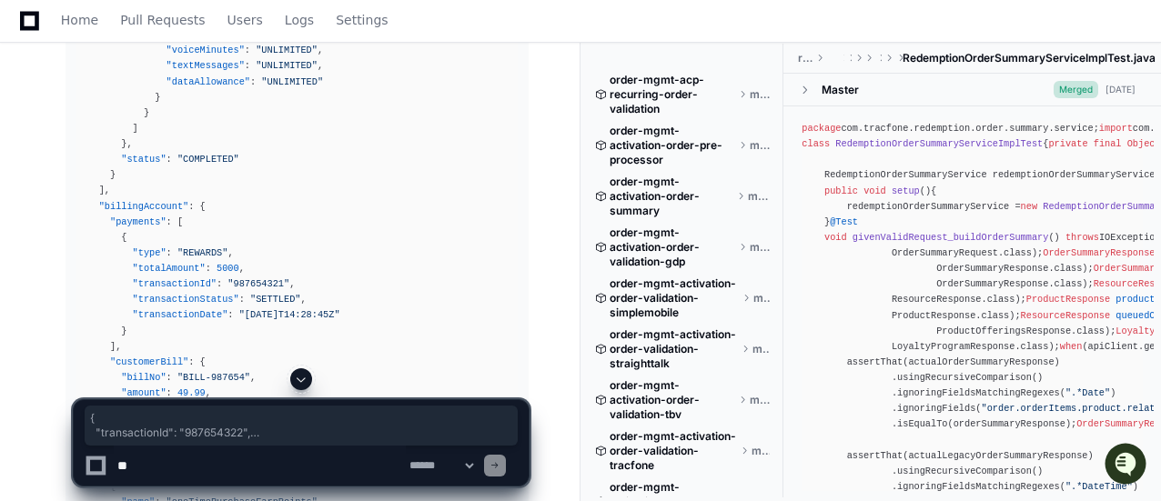
scroll to position [20247, 0]
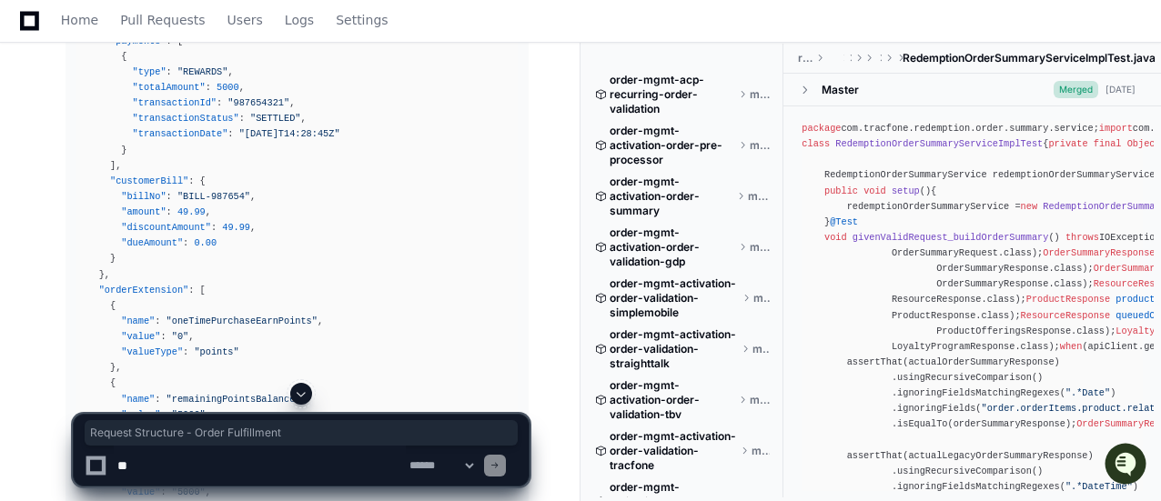
drag, startPoint x: 61, startPoint y: 129, endPoint x: 314, endPoint y: 126, distance: 253.0
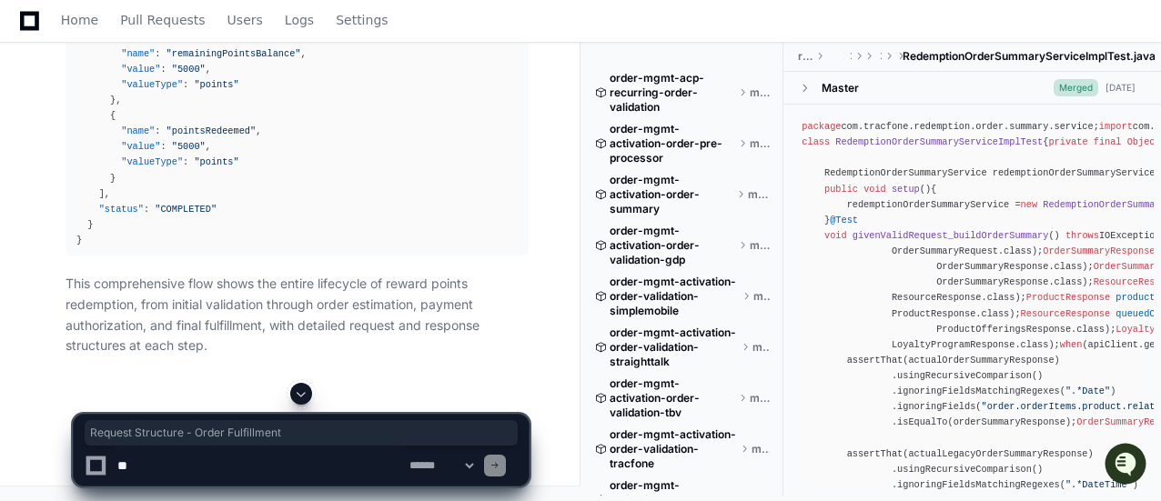
scroll to position [20793, 0]
drag, startPoint x: 89, startPoint y: 262, endPoint x: 401, endPoint y: 268, distance: 312.2
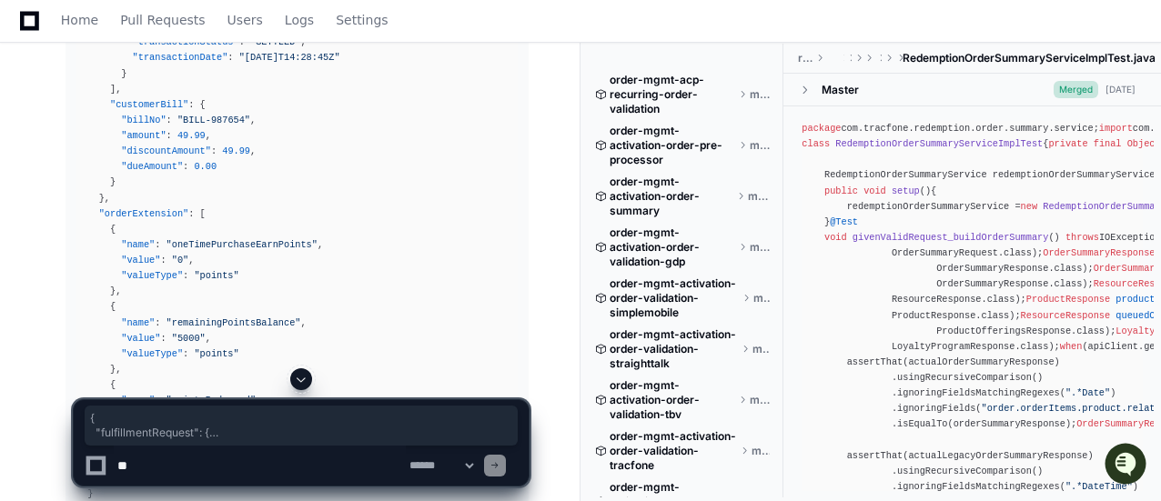
scroll to position [20633, 0]
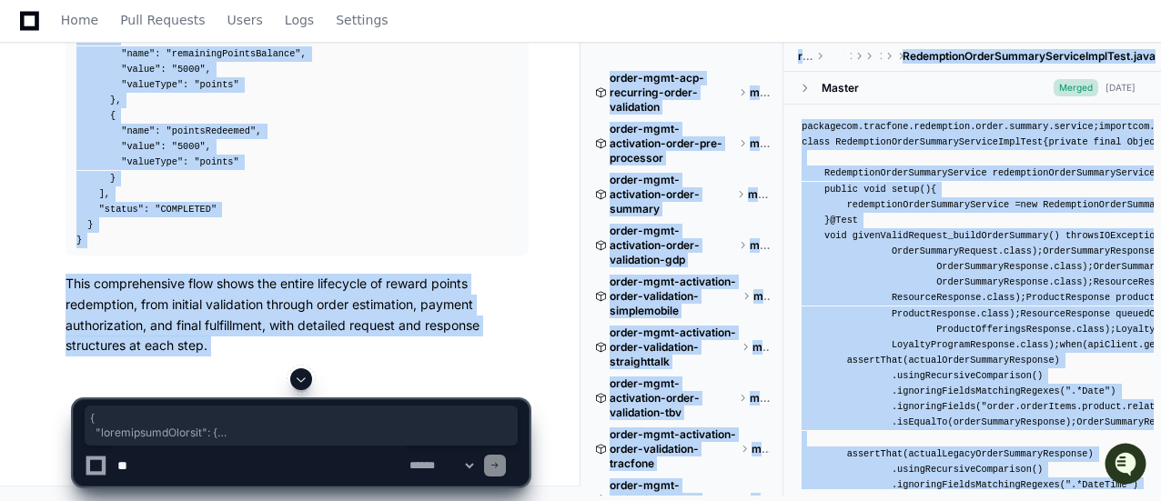
drag, startPoint x: 73, startPoint y: 156, endPoint x: 136, endPoint y: 381, distance: 234.5
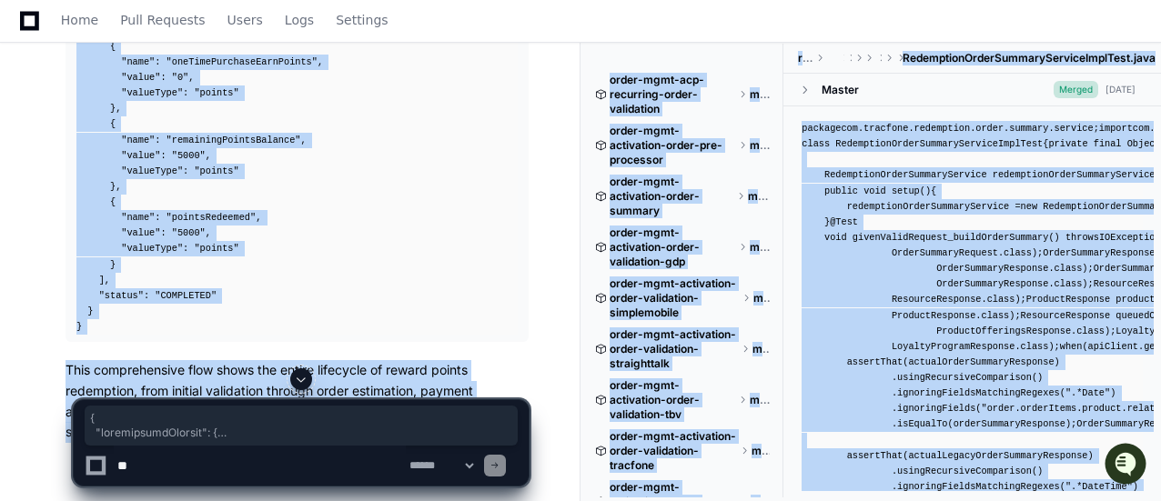
scroll to position [20451, 0]
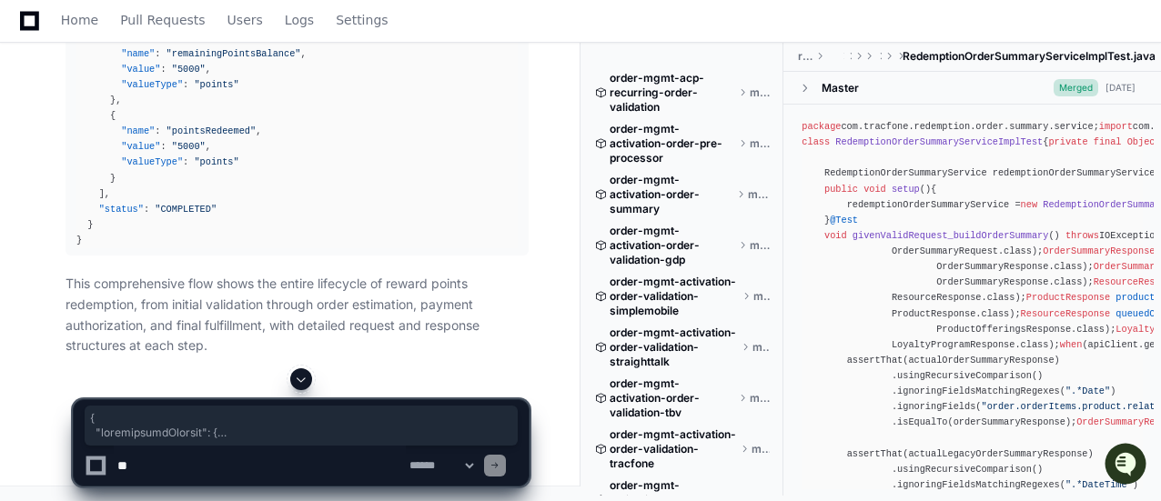
scroll to position [20664, 0]
drag, startPoint x: 75, startPoint y: 134, endPoint x: 97, endPoint y: 349, distance: 216.0
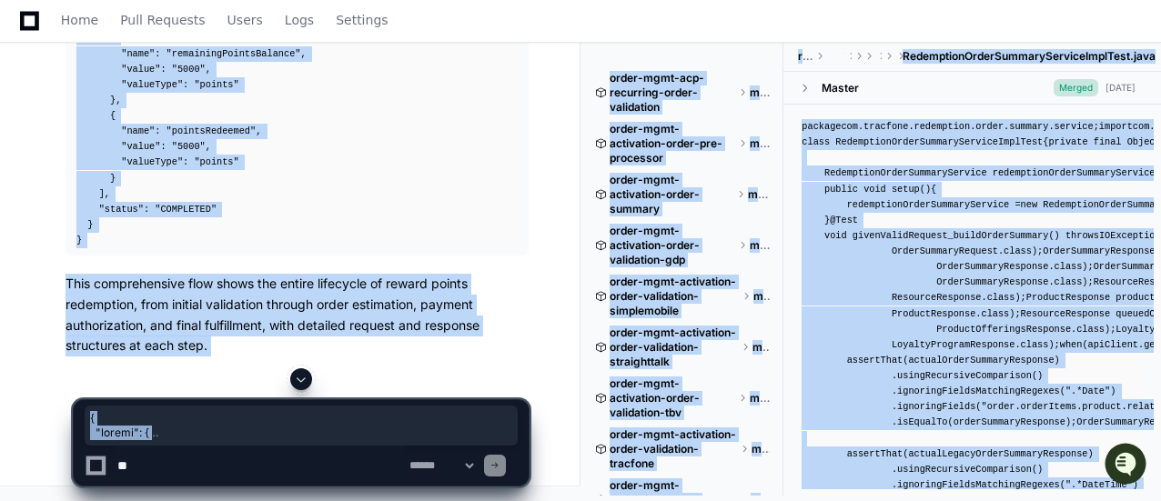
scroll to position [21324, 0]
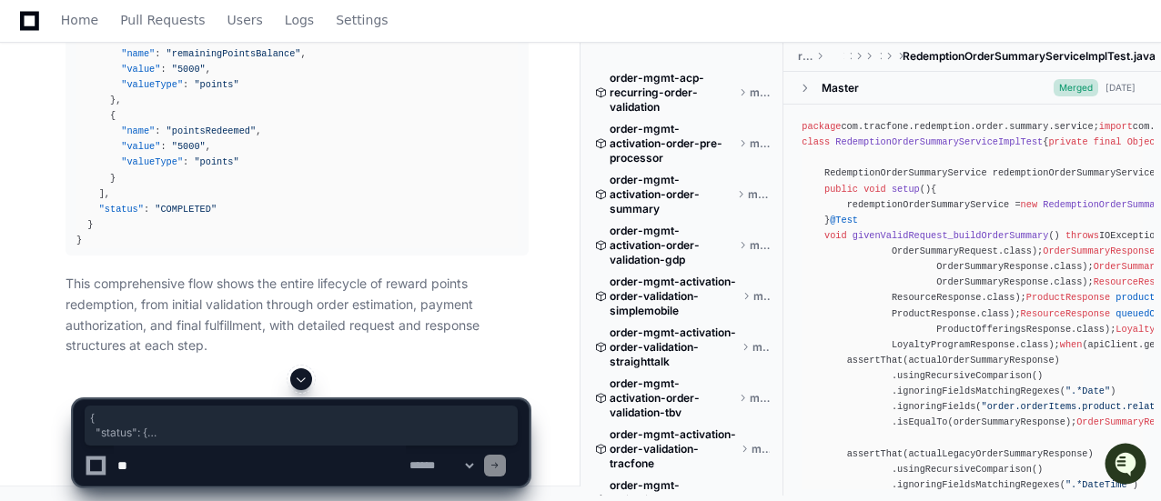
drag, startPoint x: 77, startPoint y: 241, endPoint x: 109, endPoint y: 313, distance: 78.6
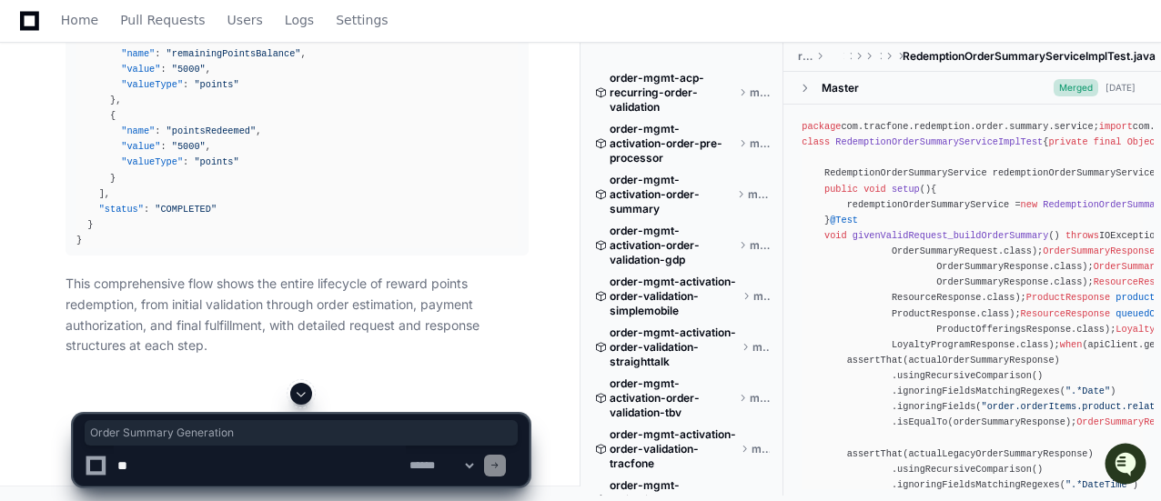
drag, startPoint x: 259, startPoint y: 79, endPoint x: 83, endPoint y: 89, distance: 176.8
drag, startPoint x: 68, startPoint y: 112, endPoint x: 526, endPoint y: 109, distance: 457.7
drag, startPoint x: 64, startPoint y: 152, endPoint x: 334, endPoint y: 149, distance: 270.3
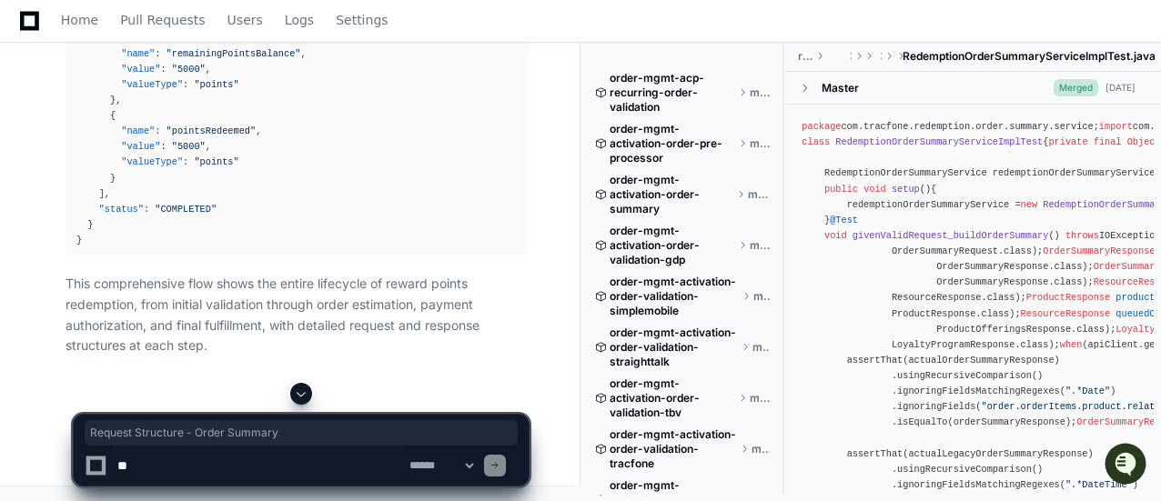
drag, startPoint x: 62, startPoint y: 225, endPoint x: 376, endPoint y: 232, distance: 314.0
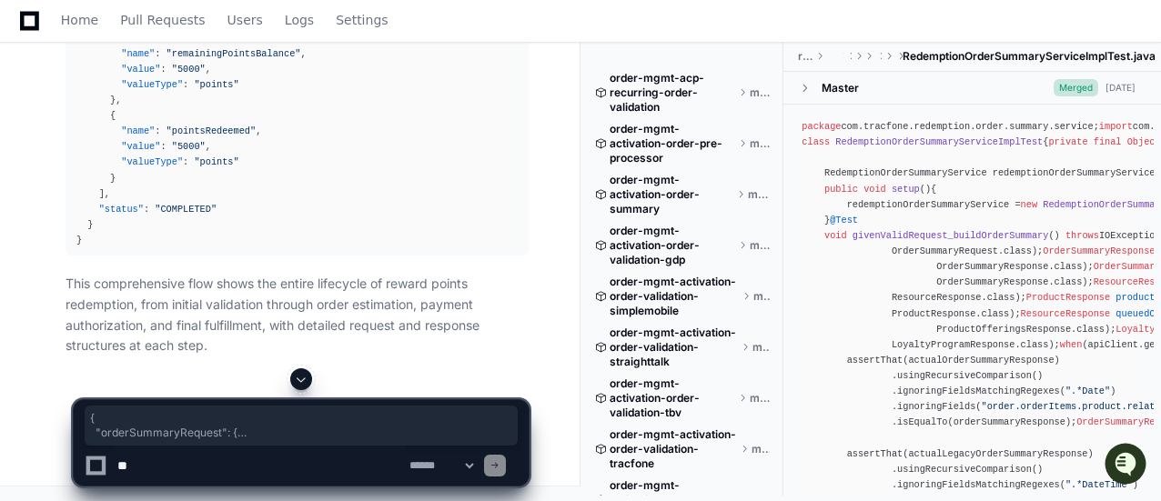
scroll to position [21901, 0]
drag, startPoint x: 76, startPoint y: 183, endPoint x: 117, endPoint y: 325, distance: 148.0
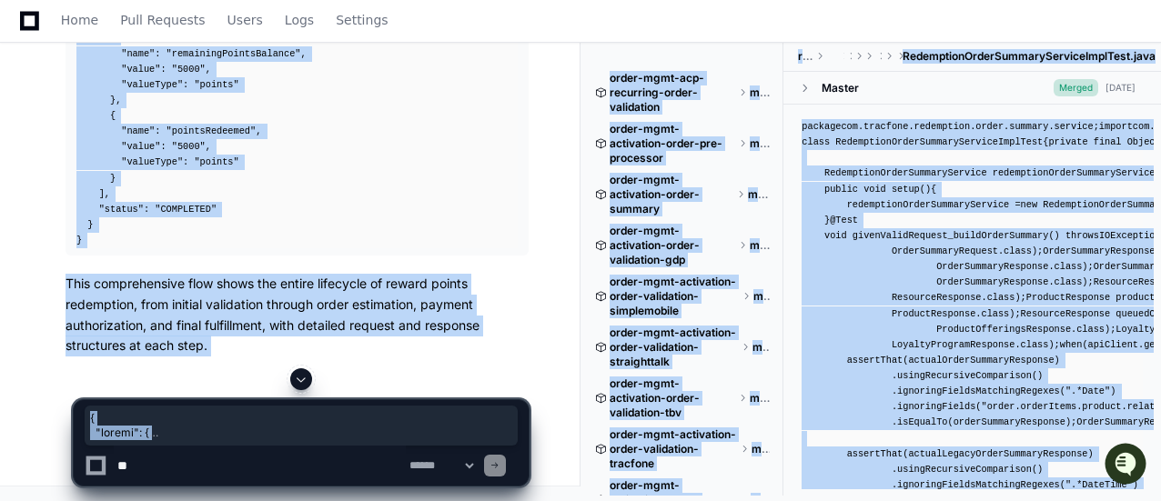
scroll to position [23236, 0]
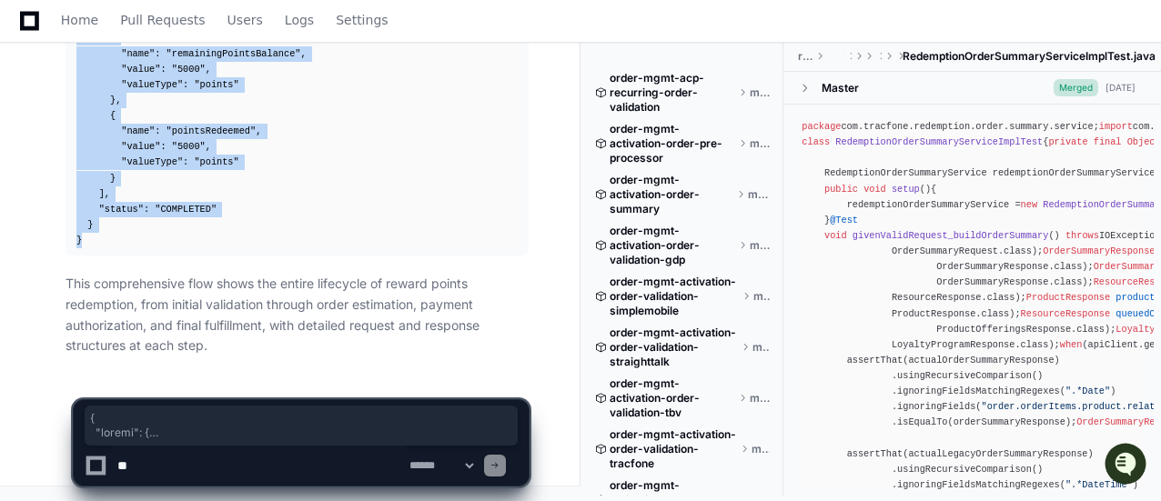
drag, startPoint x: 74, startPoint y: 126, endPoint x: 117, endPoint y: 263, distance: 144.2
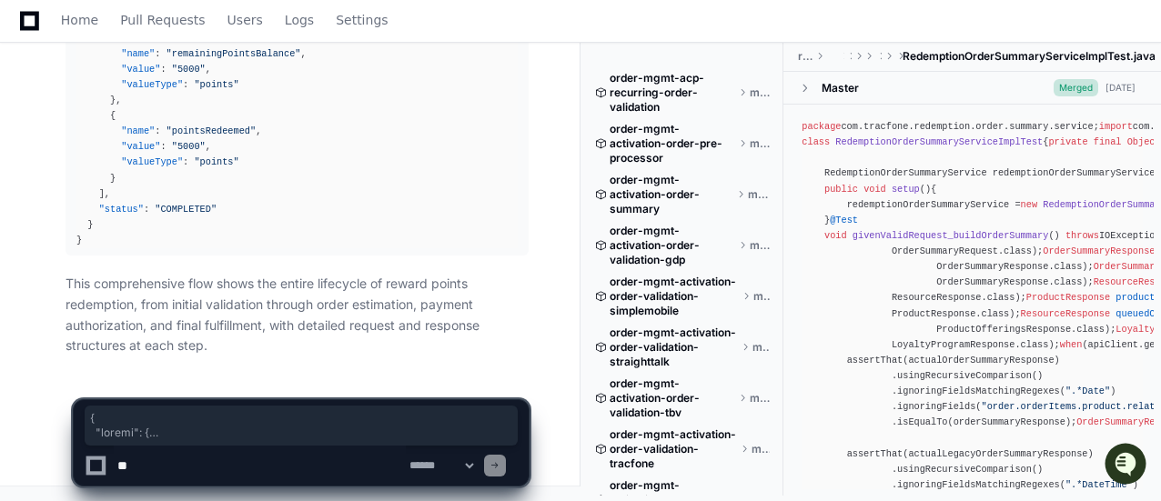
drag, startPoint x: 297, startPoint y: 414, endPoint x: 293, endPoint y: 423, distance: 9.8
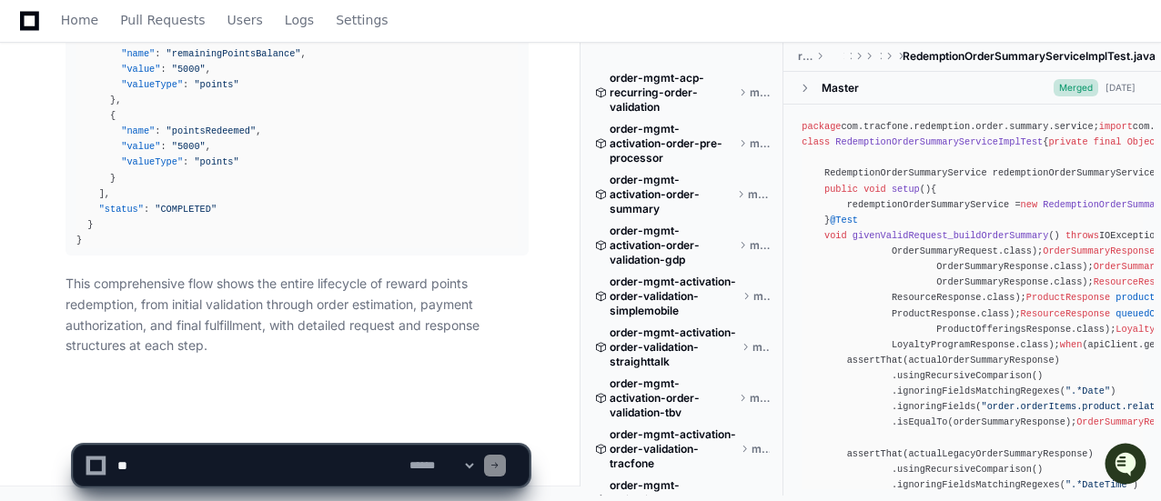
click at [277, 452] on textarea at bounding box center [260, 466] width 292 height 40
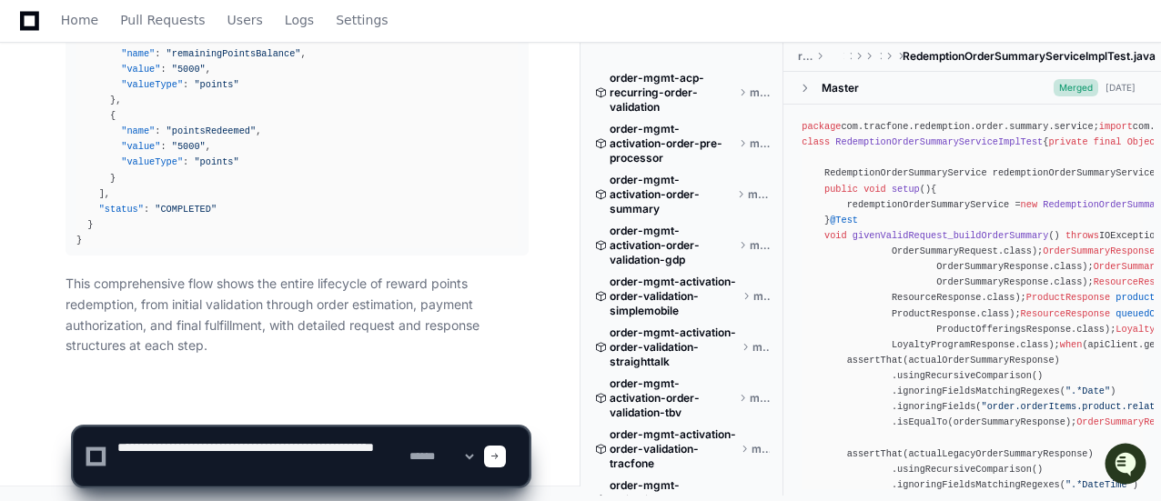
drag, startPoint x: 156, startPoint y: 447, endPoint x: 232, endPoint y: 479, distance: 82.8
click at [156, 447] on textarea at bounding box center [260, 457] width 292 height 58
click at [223, 452] on textarea at bounding box center [260, 457] width 292 height 58
click at [210, 467] on textarea at bounding box center [260, 457] width 292 height 58
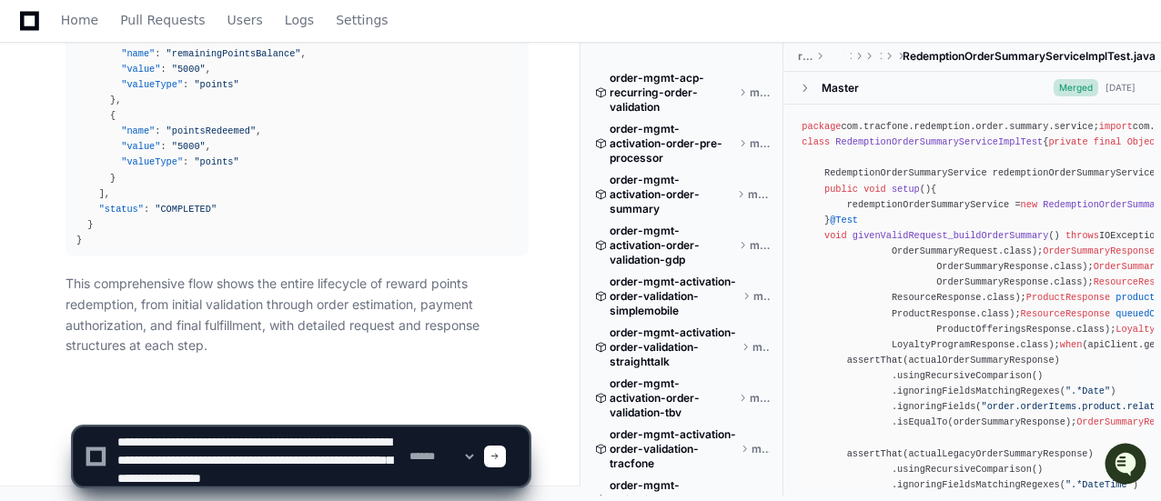
click at [167, 476] on textarea at bounding box center [260, 457] width 292 height 58
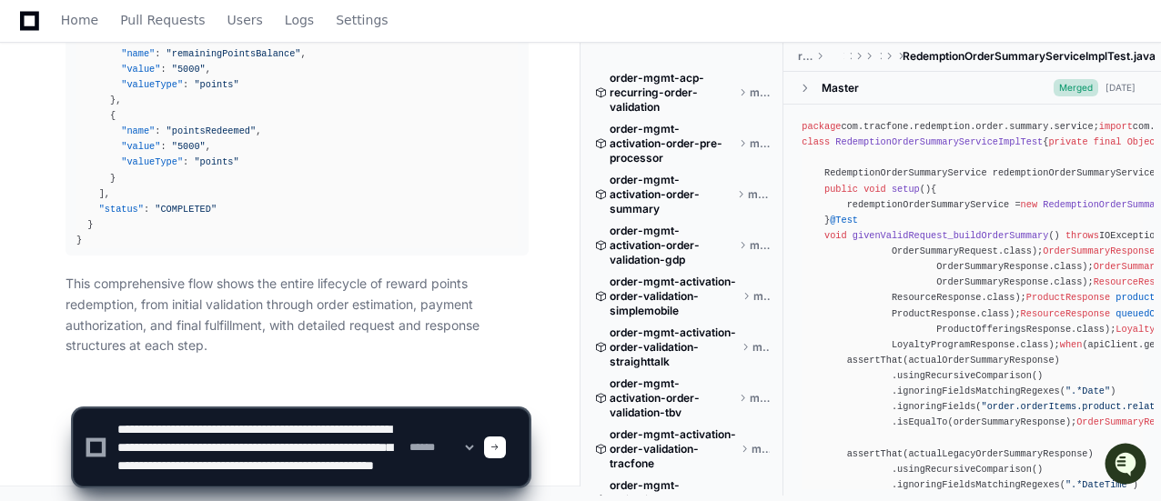
click at [355, 483] on textarea at bounding box center [260, 447] width 292 height 76
click at [365, 483] on textarea at bounding box center [260, 447] width 292 height 76
type textarea "**********"
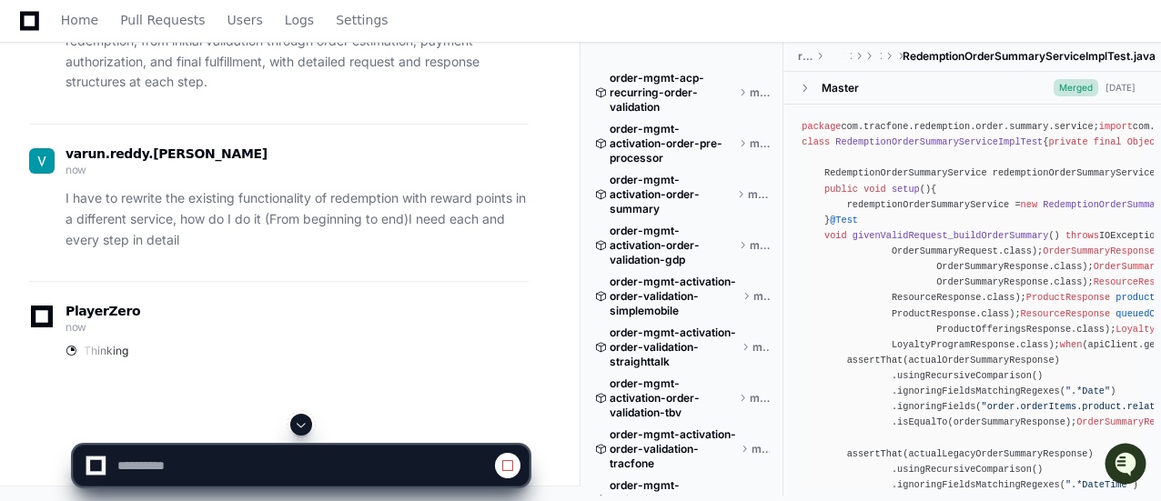
scroll to position [23513, 0]
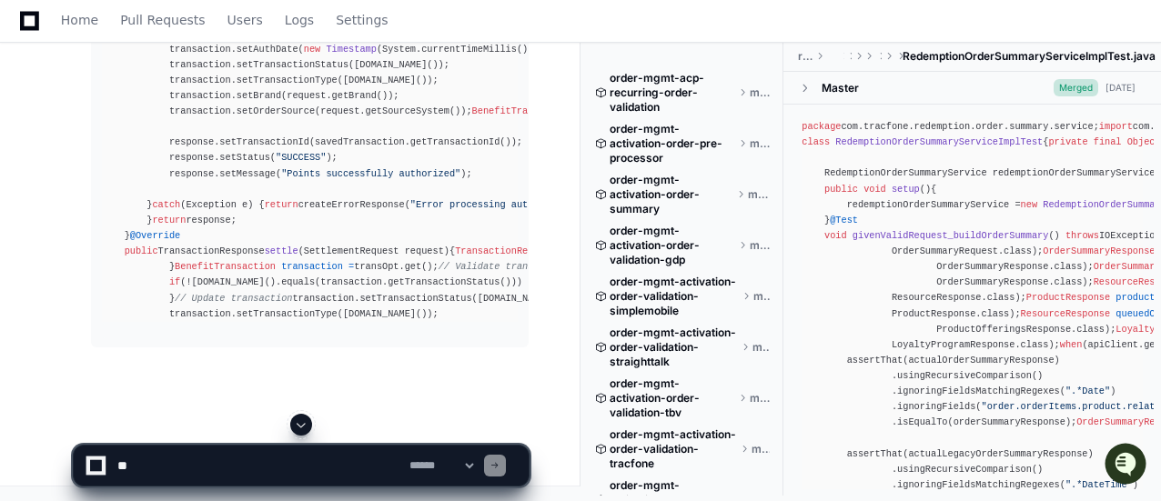
scroll to position [29701, 0]
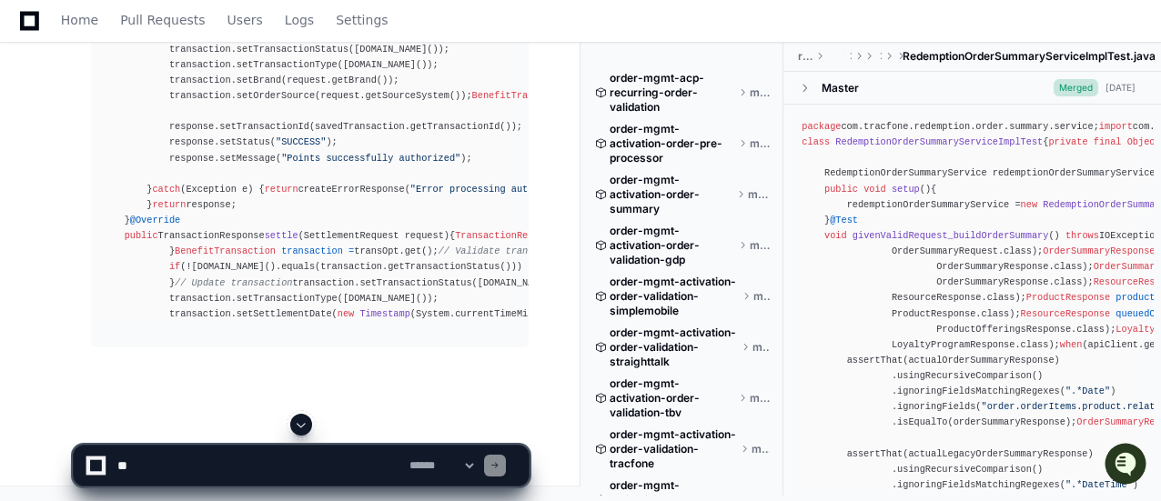
click at [295, 428] on span at bounding box center [301, 425] width 15 height 15
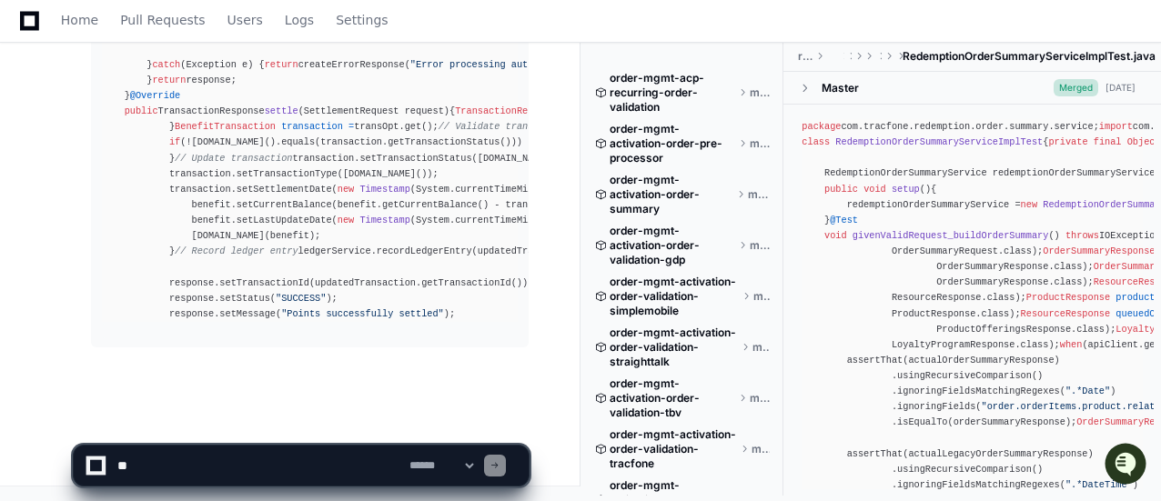
scroll to position [31535, 0]
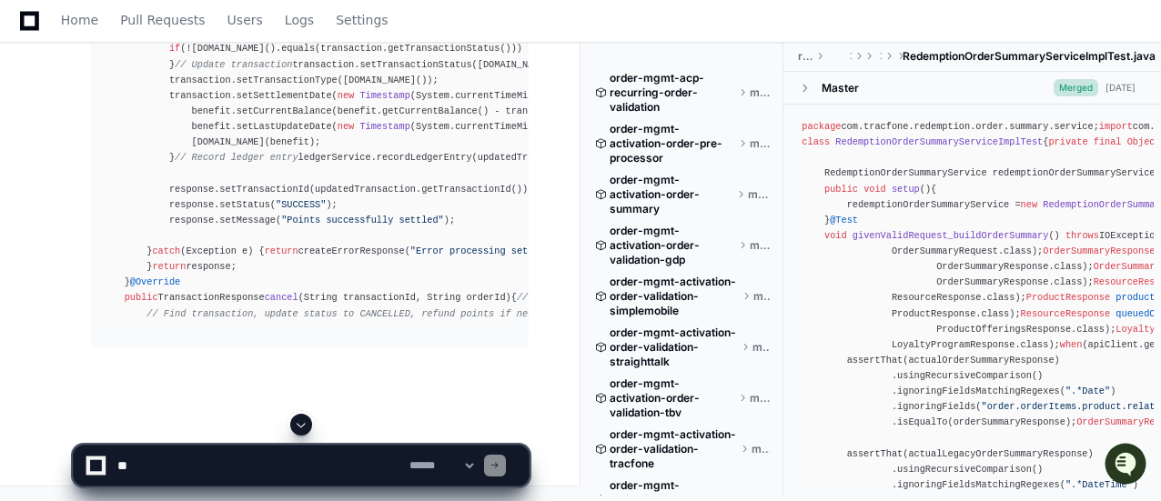
click at [297, 420] on span at bounding box center [301, 425] width 15 height 15
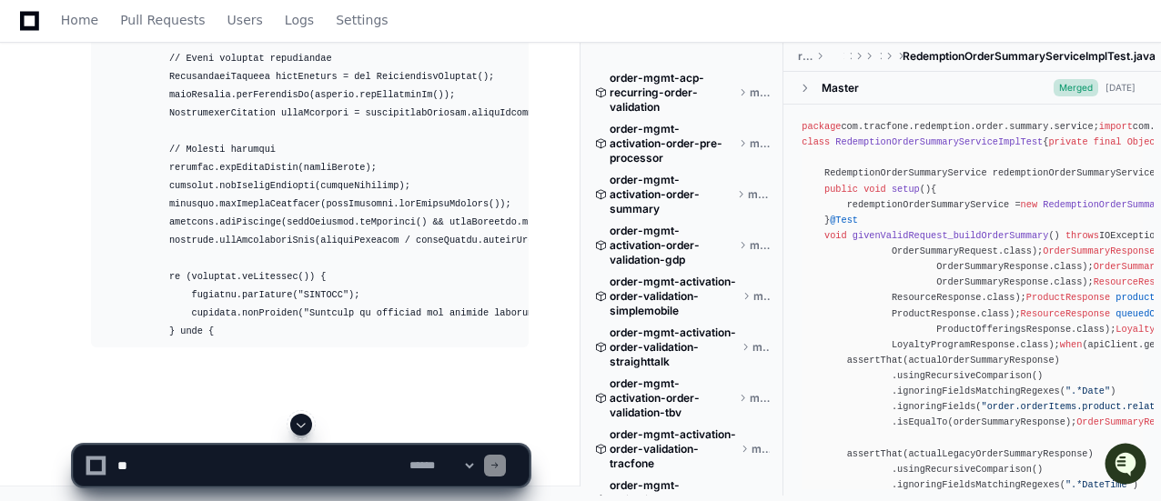
scroll to position [35591, 0]
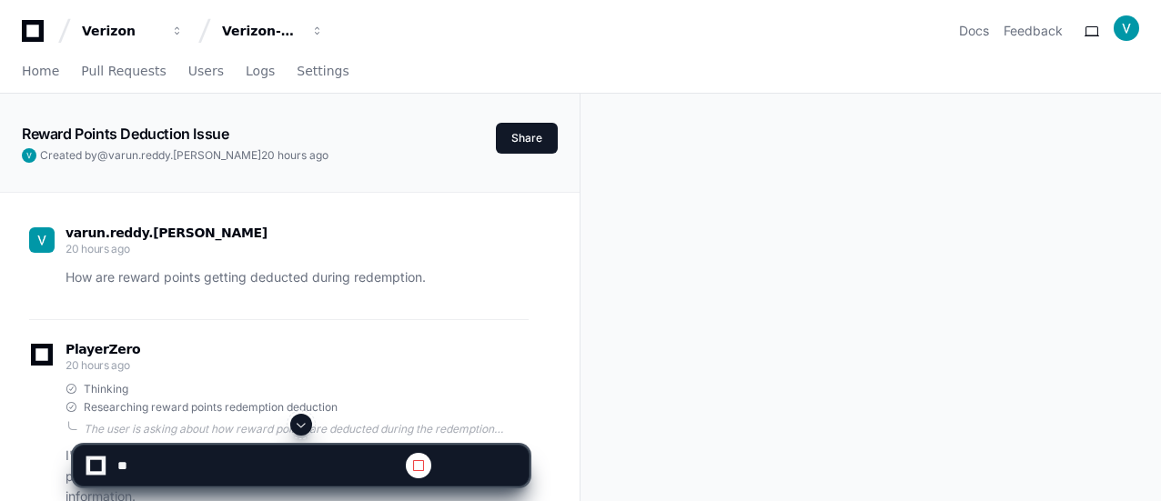
click at [309, 430] on button at bounding box center [301, 425] width 22 height 22
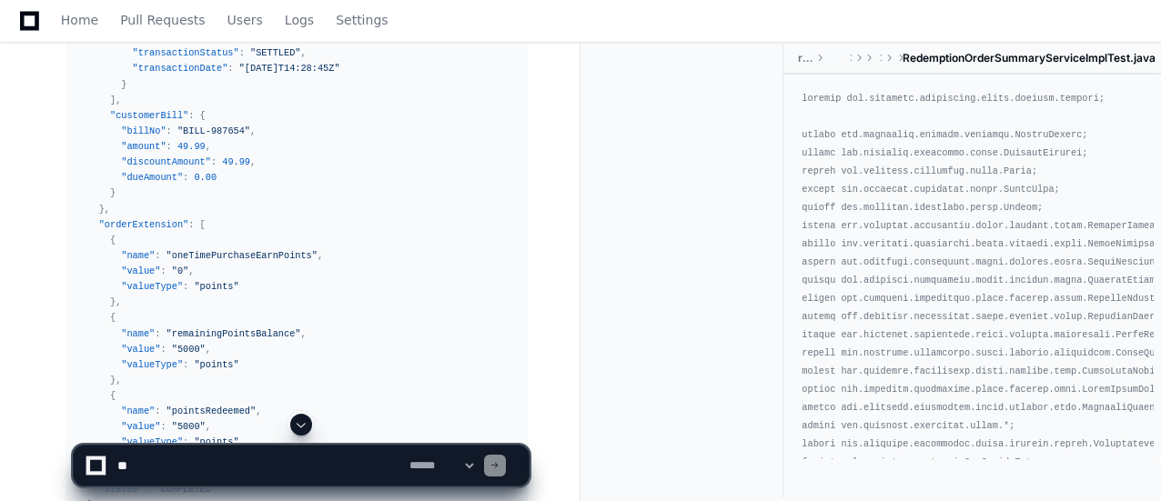
scroll to position [23407, 0]
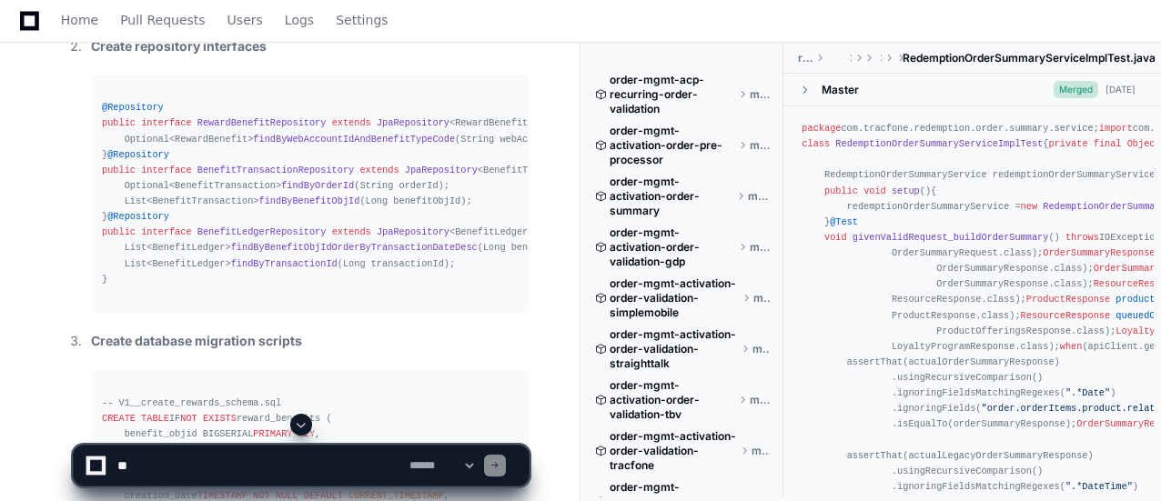
click at [309, 430] on button at bounding box center [301, 425] width 22 height 22
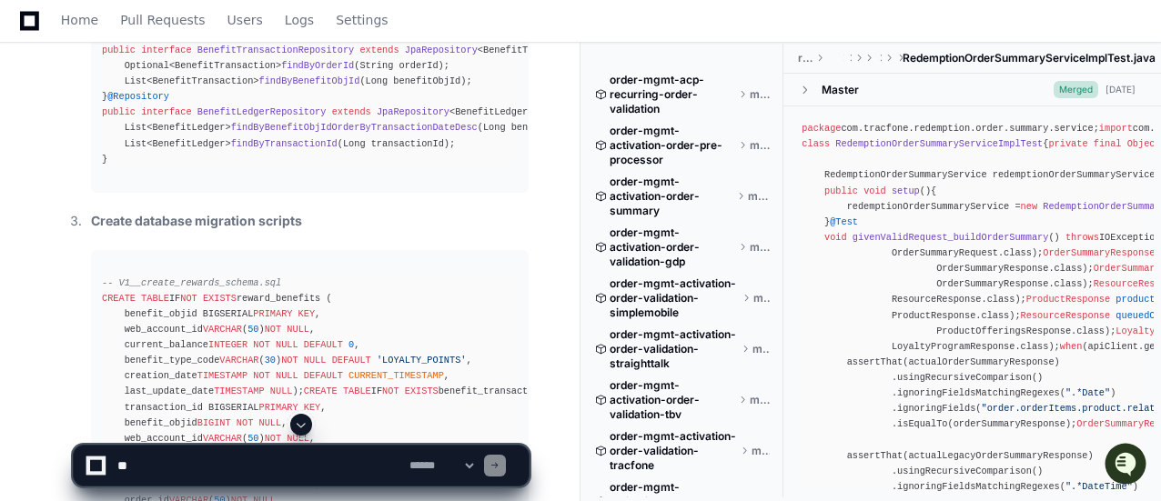
scroll to position [23254, 0]
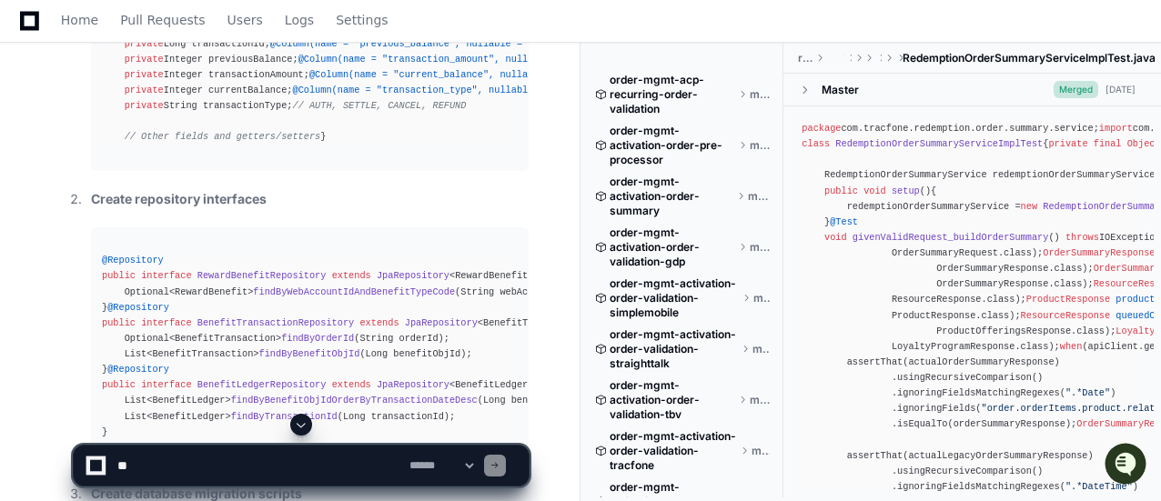
click at [294, 427] on button at bounding box center [301, 425] width 22 height 22
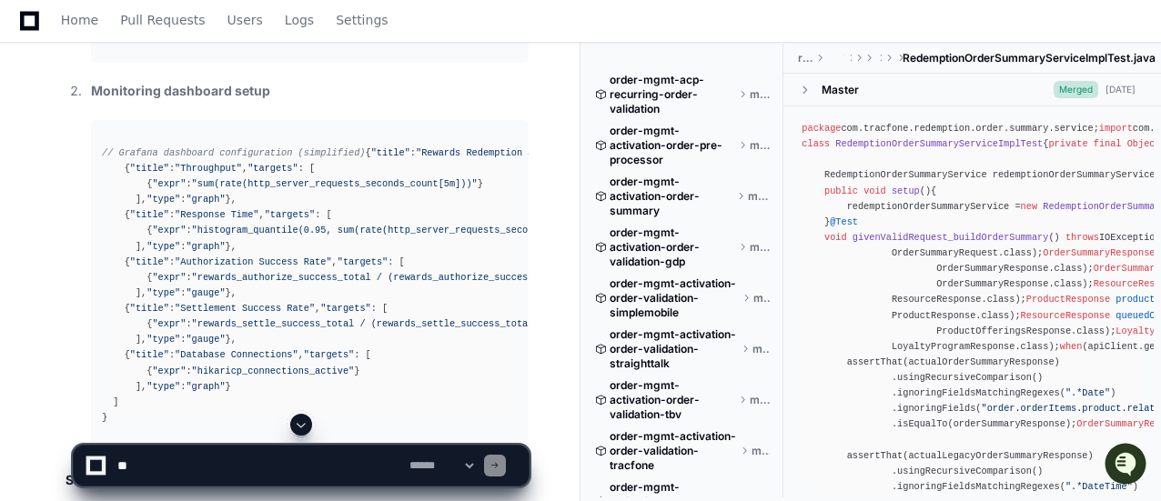
scroll to position [53619, 0]
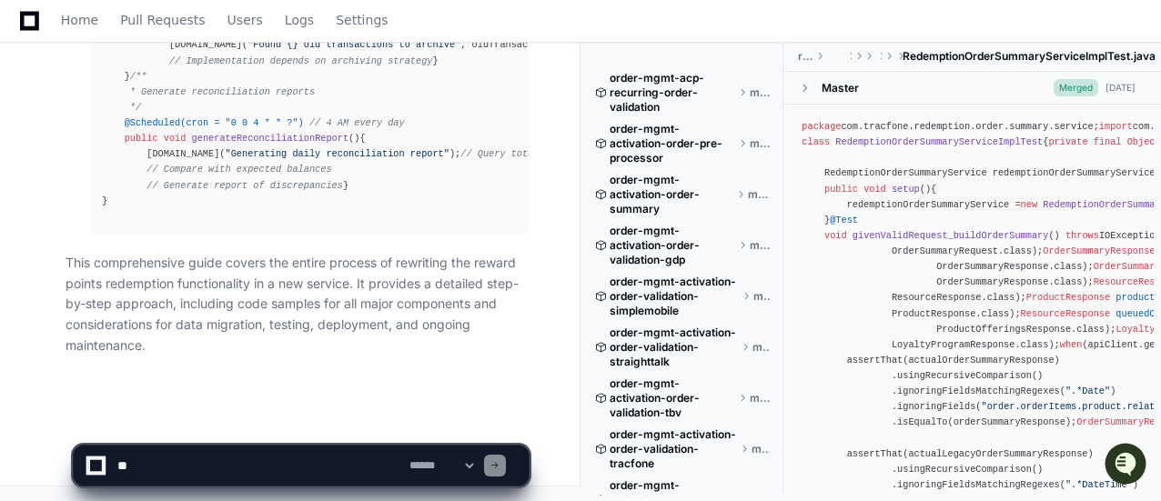
click at [289, 456] on textarea at bounding box center [260, 466] width 292 height 40
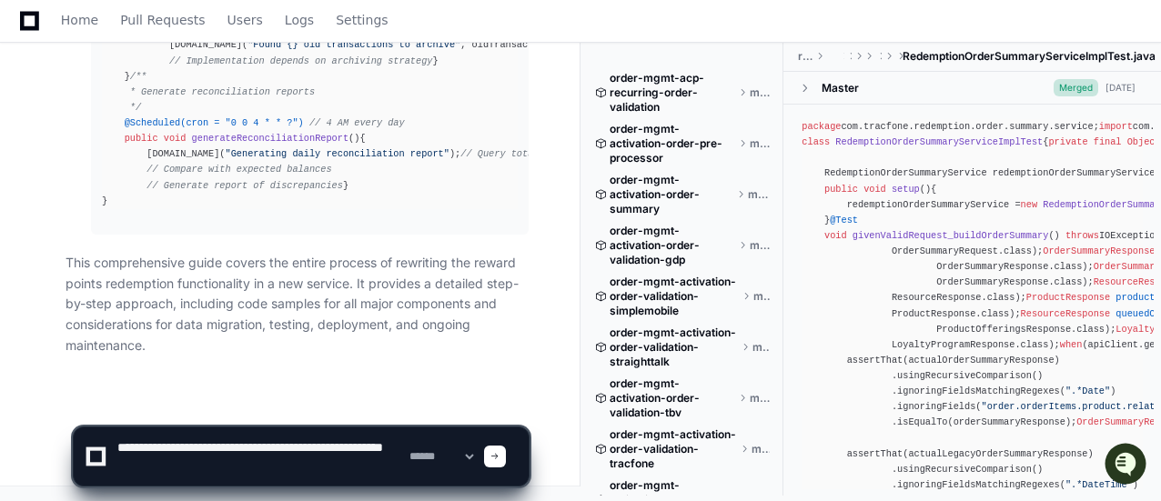
type textarea "**********"
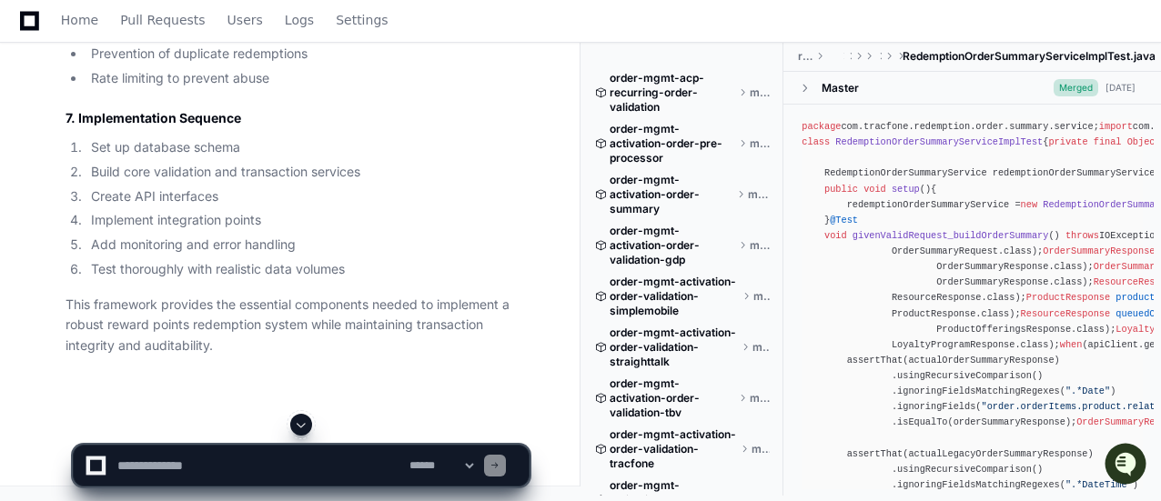
scroll to position [55153, 0]
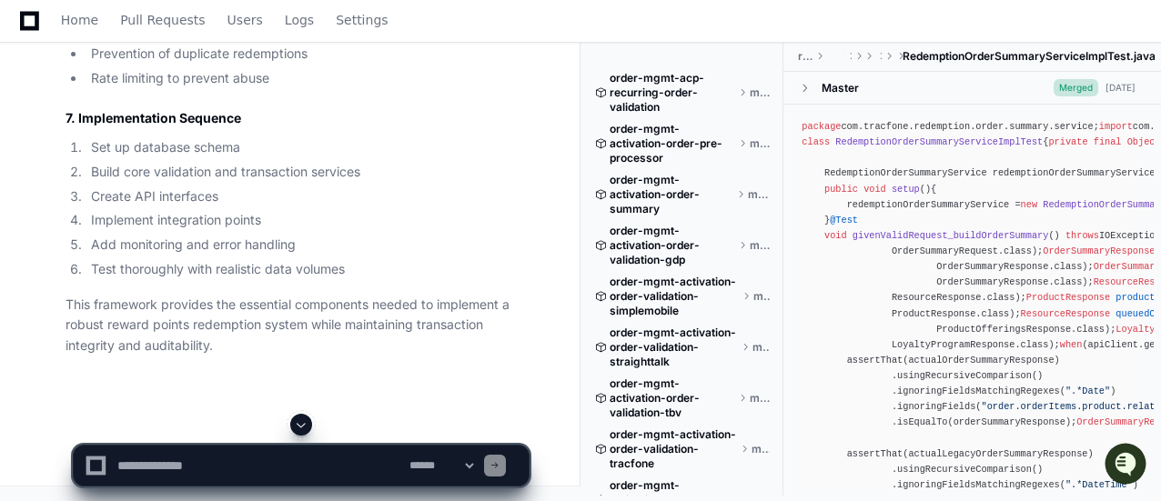
drag, startPoint x: 493, startPoint y: 278, endPoint x: 484, endPoint y: 261, distance: 18.7
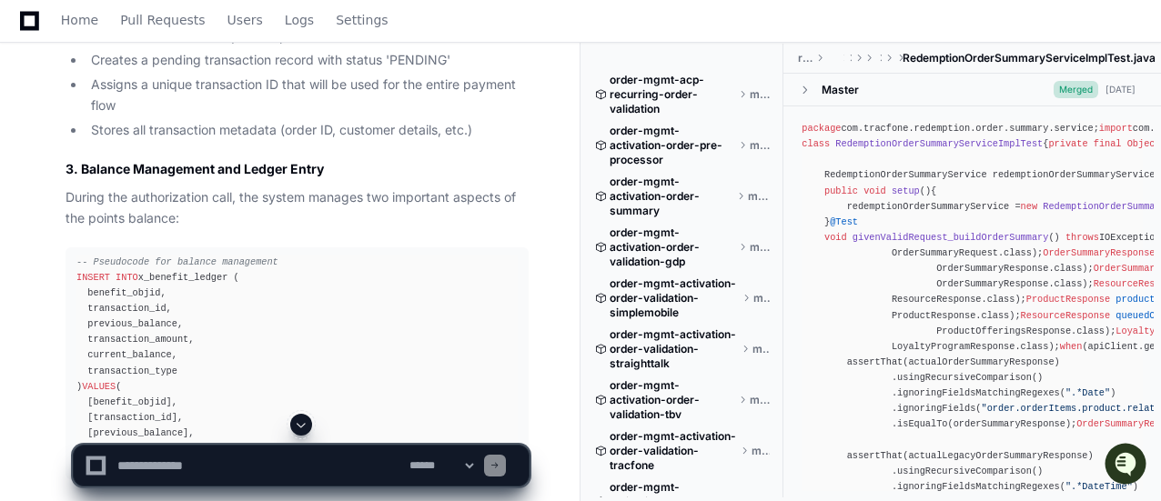
scroll to position [5897, 0]
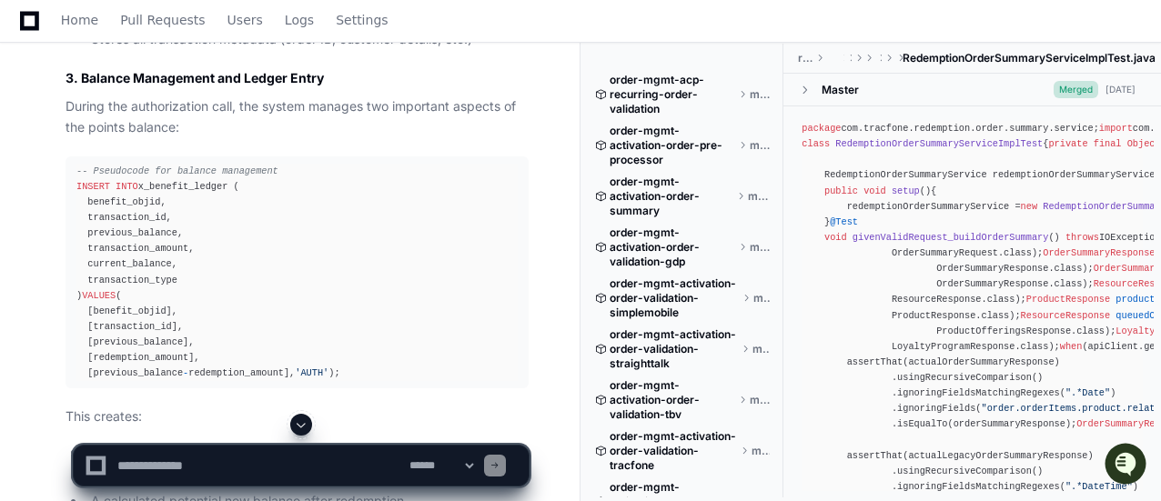
click at [303, 420] on span at bounding box center [301, 425] width 15 height 15
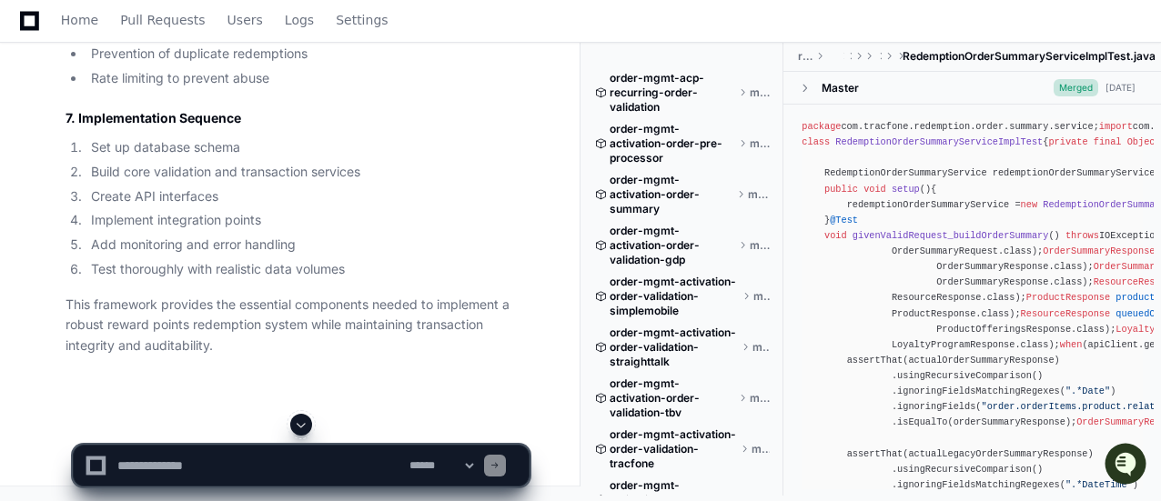
scroll to position [54243, 0]
click at [321, 450] on textarea at bounding box center [260, 466] width 292 height 40
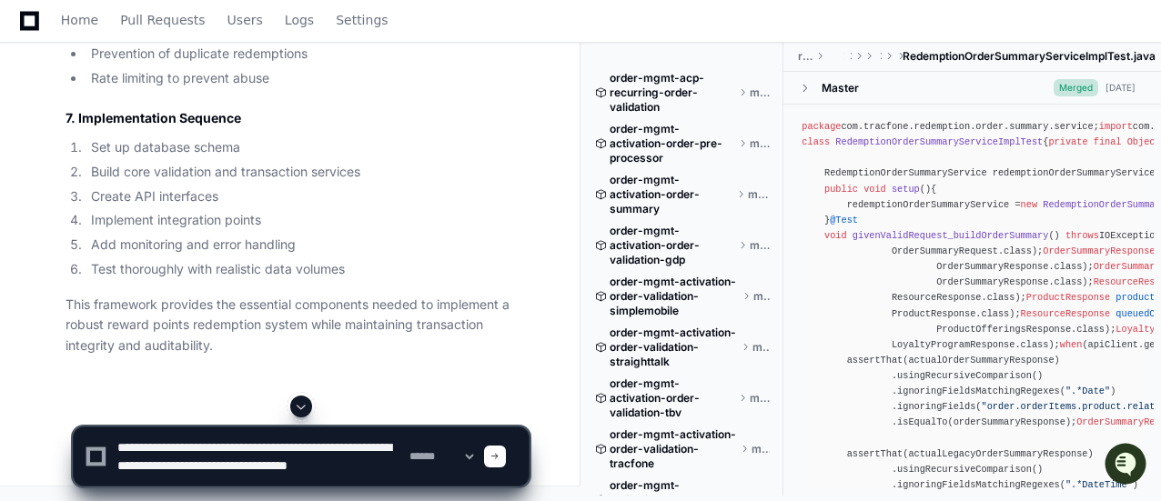
type textarea "**********"
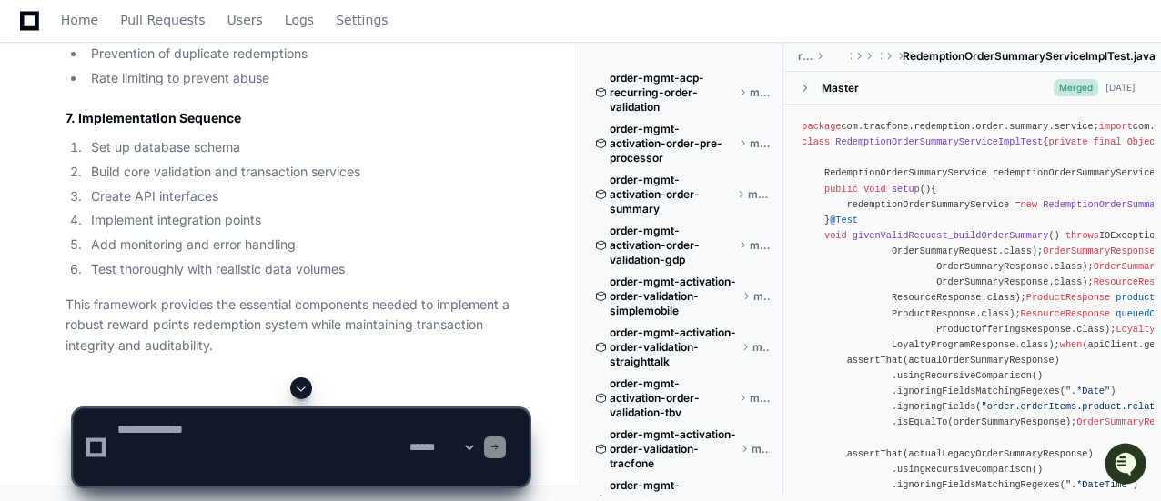
scroll to position [0, 0]
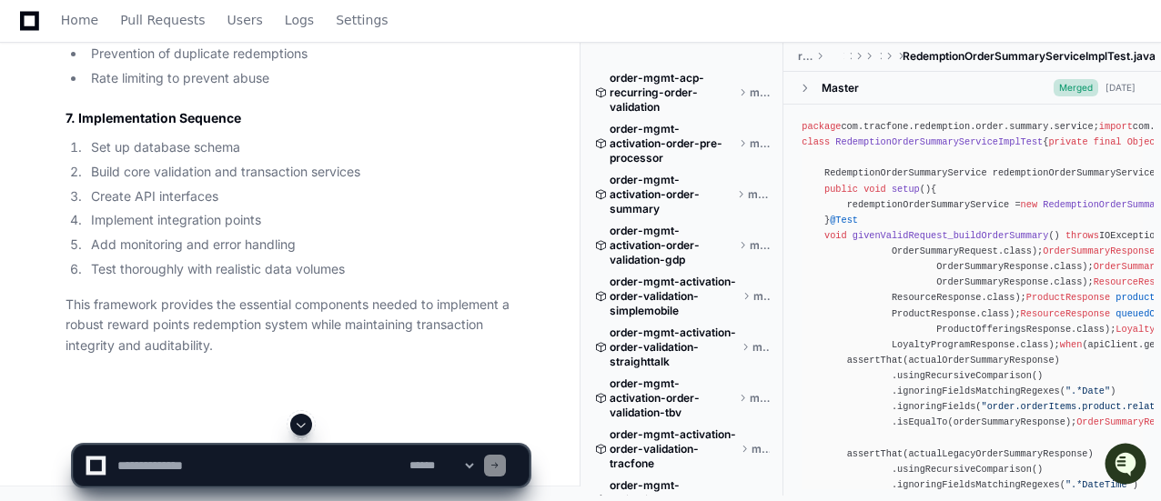
click at [306, 427] on span at bounding box center [301, 425] width 15 height 15
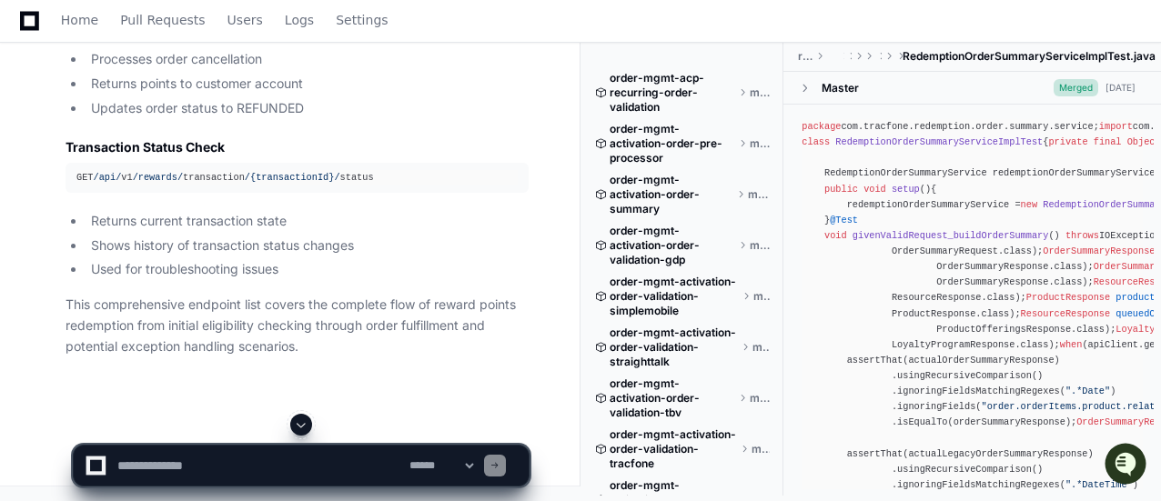
scroll to position [56744, 0]
click at [232, 458] on textarea at bounding box center [260, 466] width 292 height 40
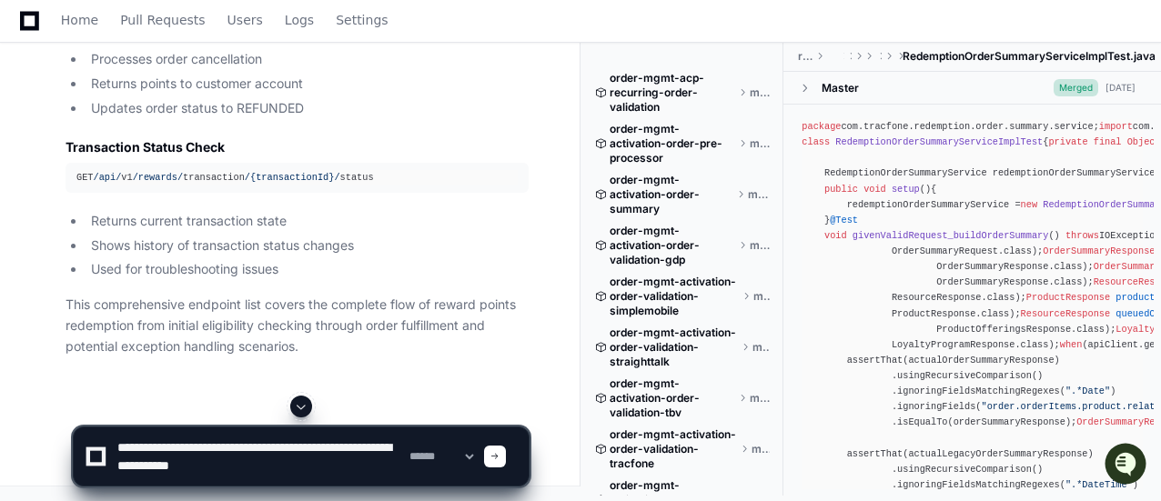
type textarea "**********"
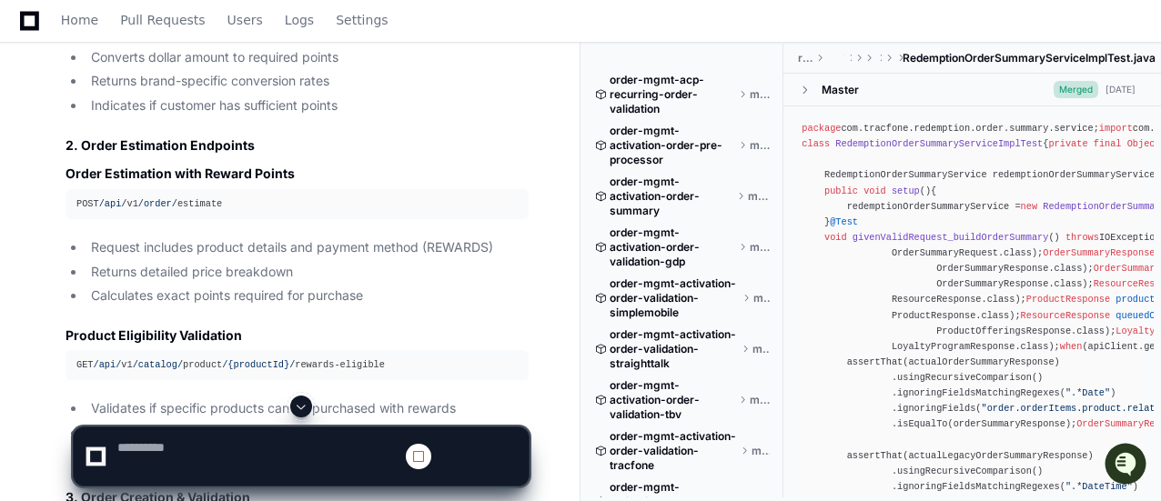
scroll to position [0, 0]
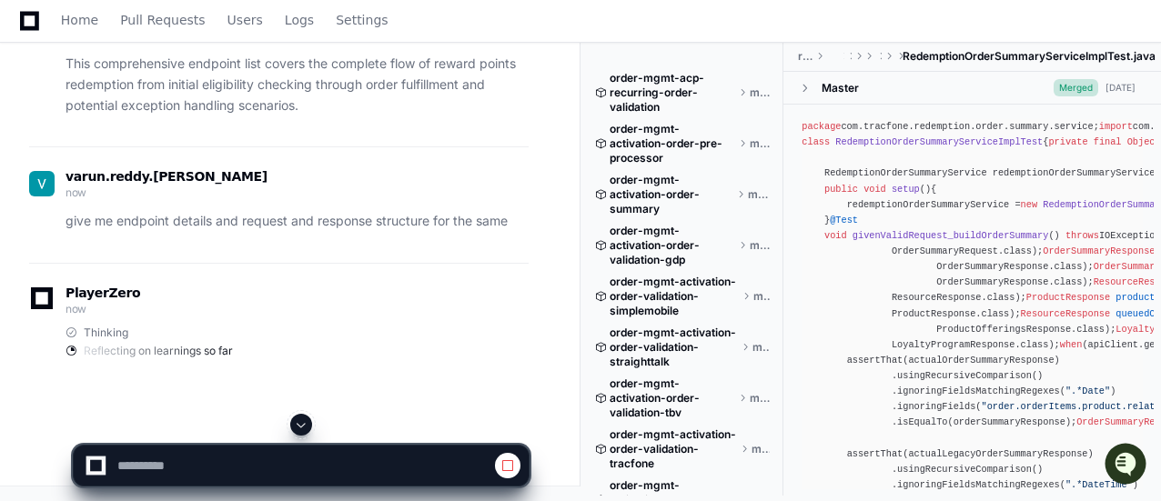
click at [305, 425] on span at bounding box center [301, 425] width 15 height 15
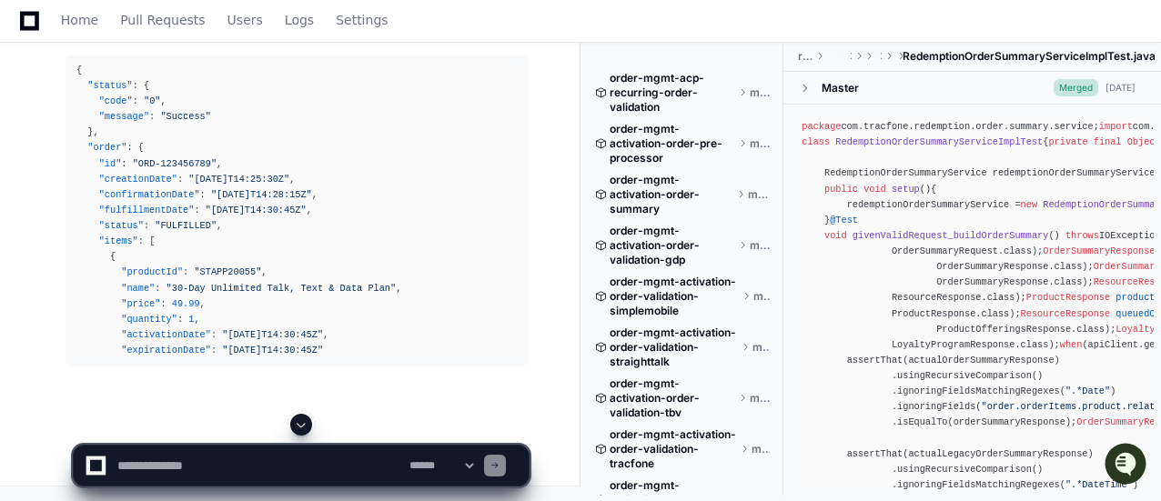
scroll to position [60624, 0]
